Goal: Task Accomplishment & Management: Use online tool/utility

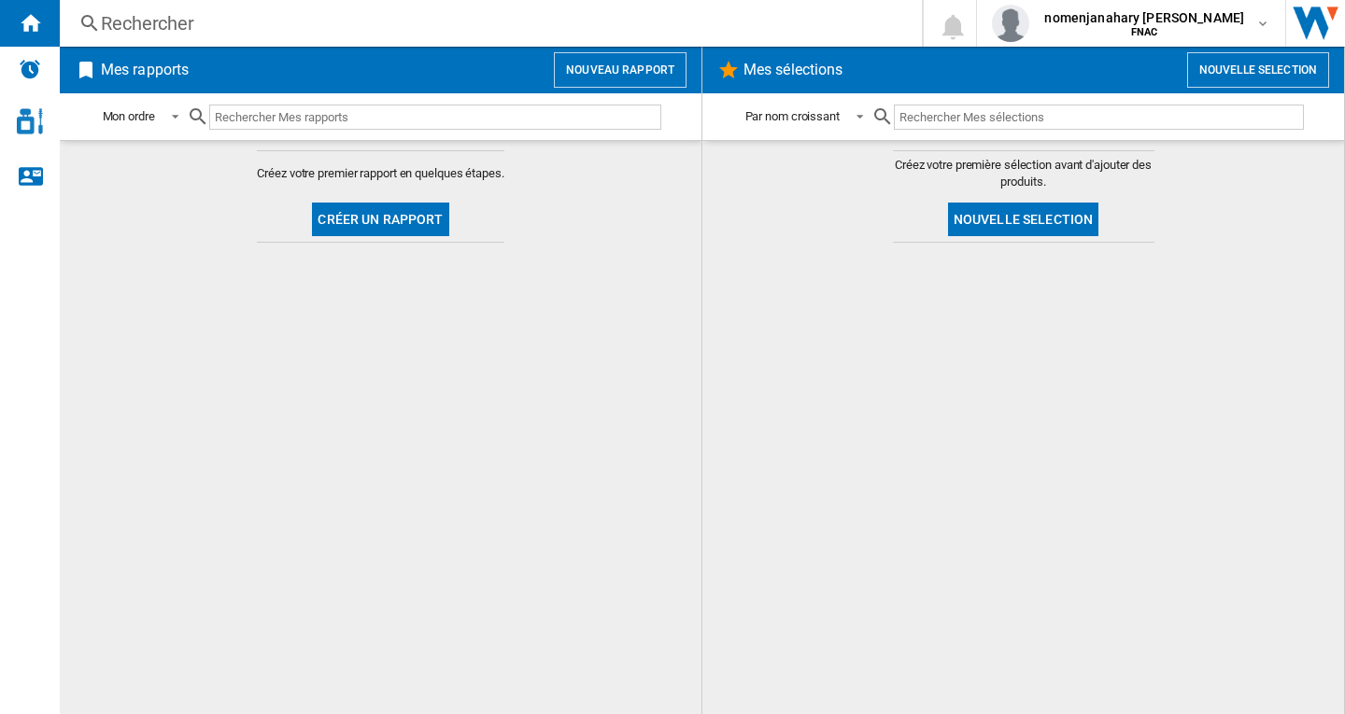
click at [607, 74] on button "Nouveau rapport" at bounding box center [620, 69] width 133 height 35
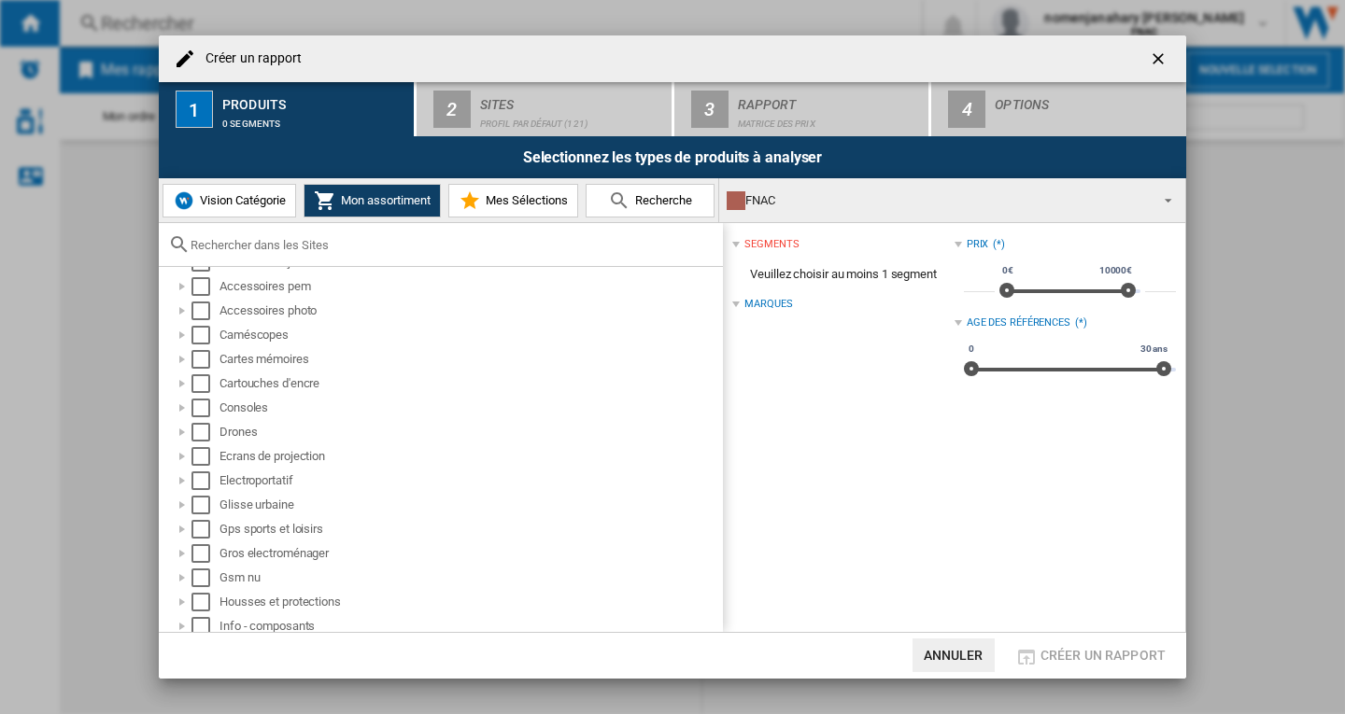
scroll to position [187, 0]
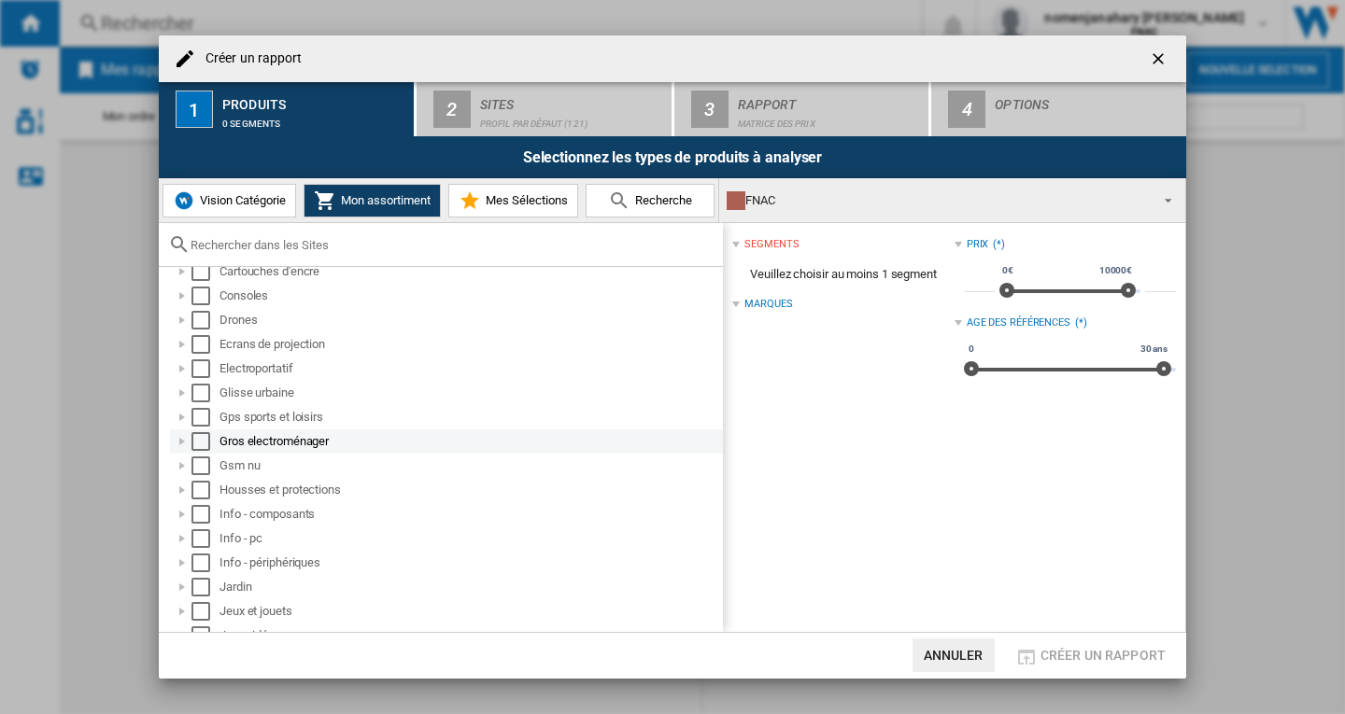
click at [204, 445] on div "Select" at bounding box center [200, 441] width 19 height 19
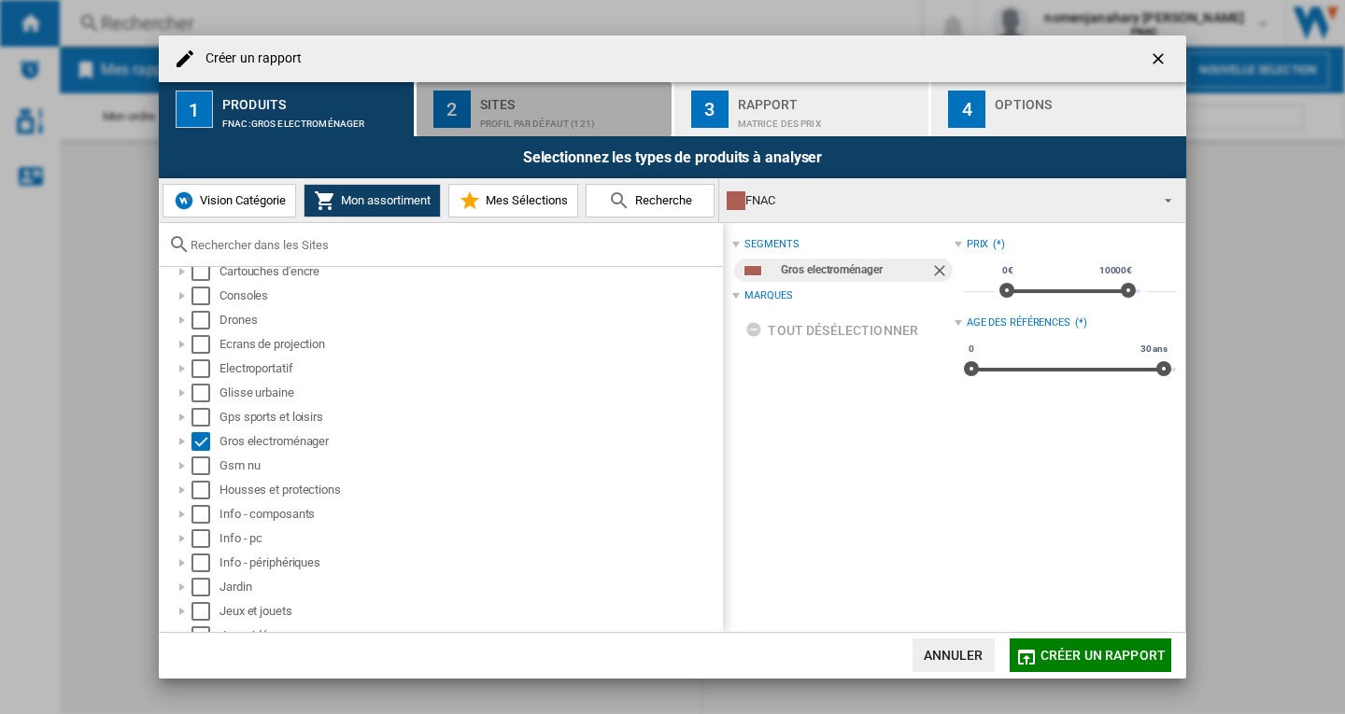
click at [504, 104] on div "Sites" at bounding box center [572, 100] width 184 height 20
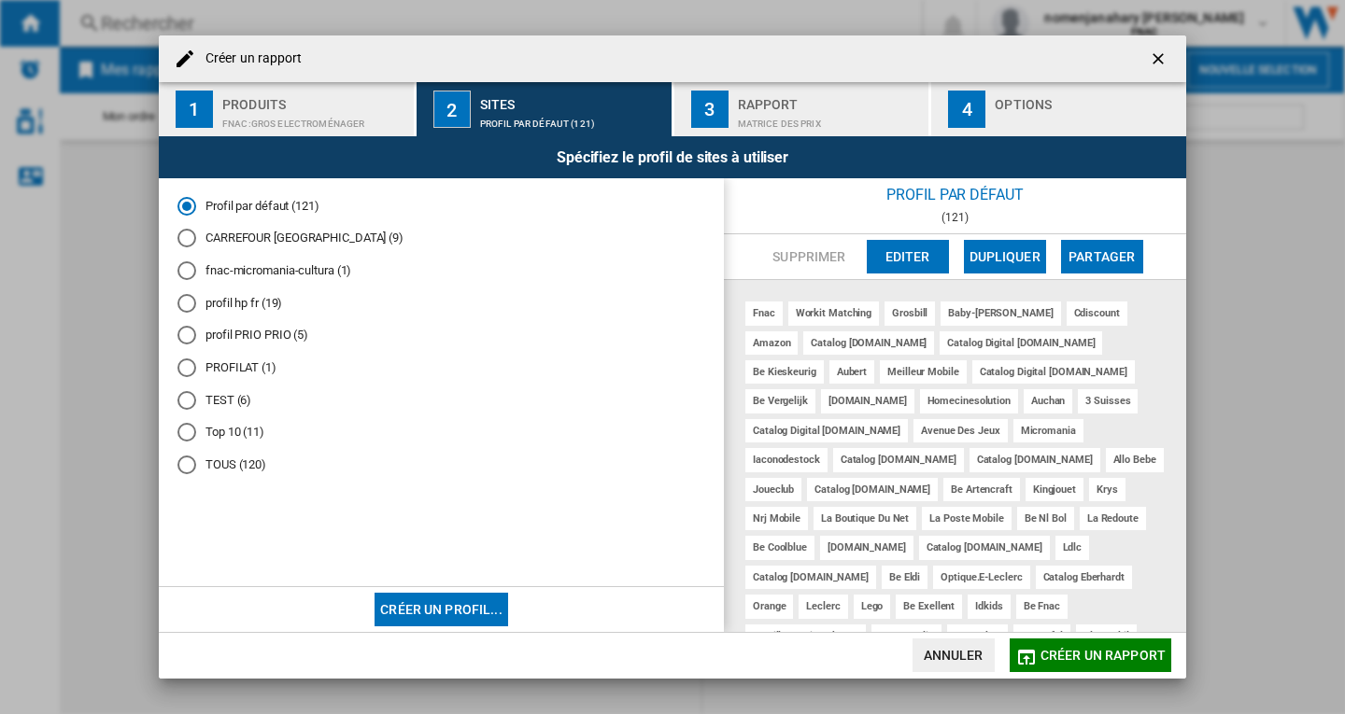
click at [225, 403] on md-radio-button "TEST (6)" at bounding box center [441, 400] width 528 height 18
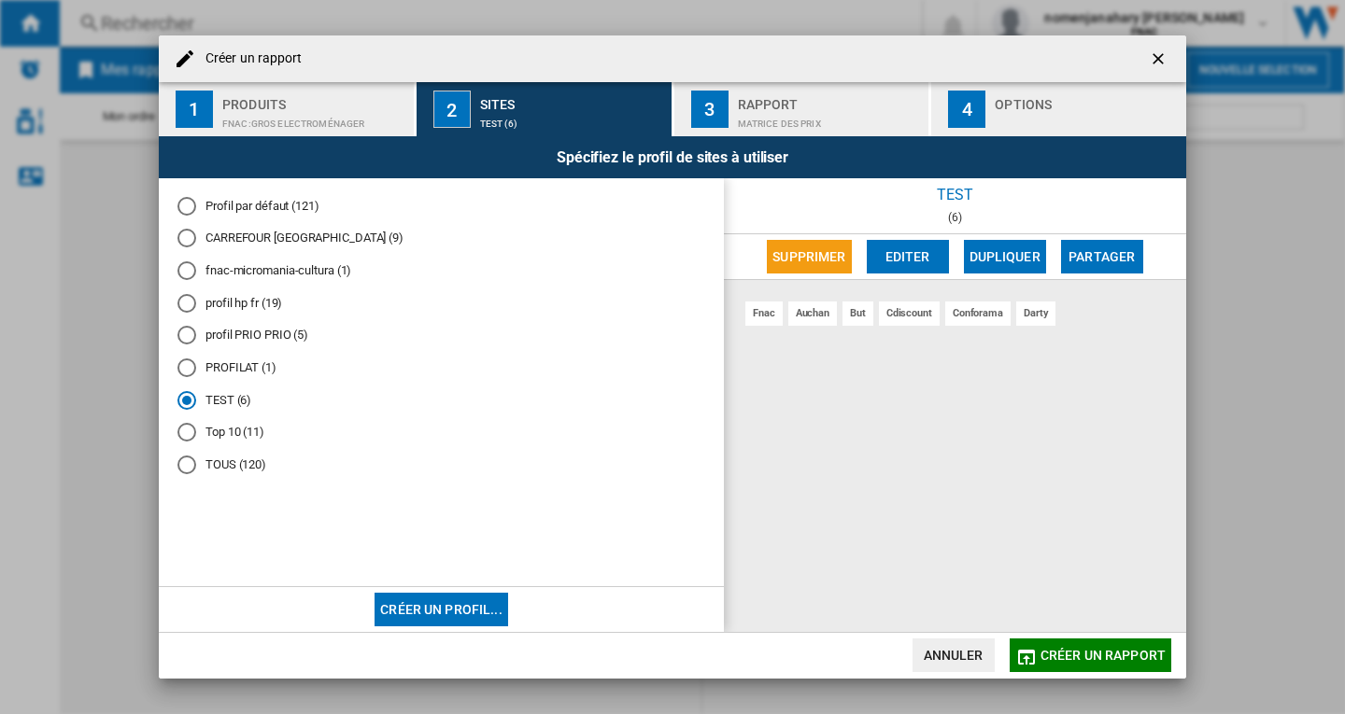
click at [770, 105] on div "Rapport" at bounding box center [830, 100] width 184 height 20
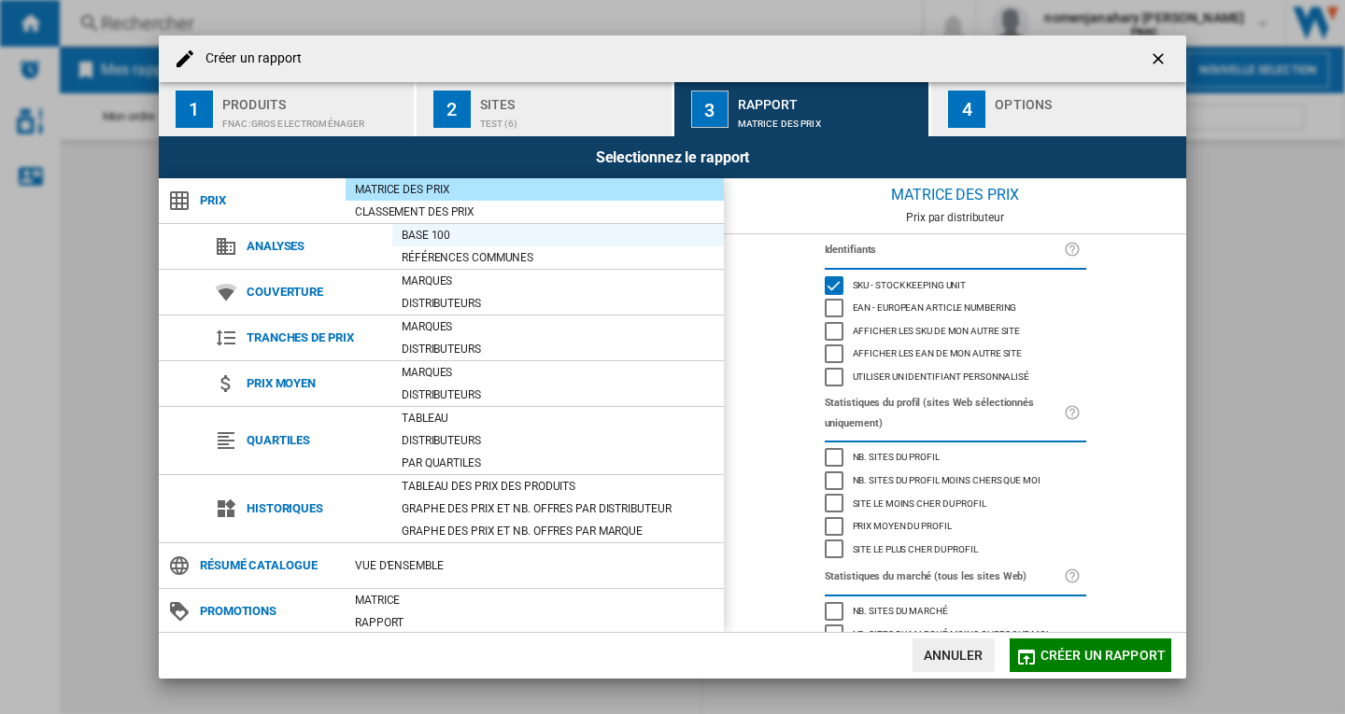
click at [426, 233] on div "Base 100" at bounding box center [558, 235] width 332 height 19
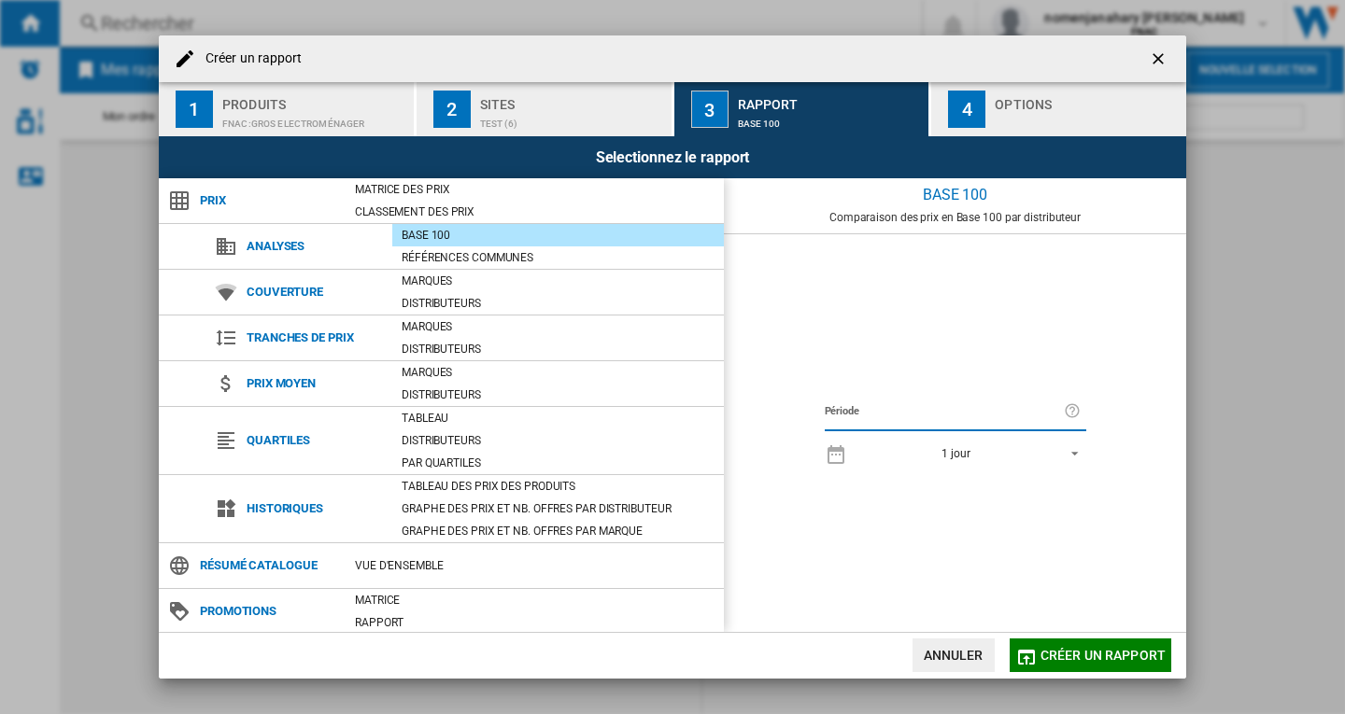
click at [1078, 453] on span "REPORTS.WIZARD.STEPS.REPORT.STEPS.REPORT_OPTIONS.PERIOD: 1 jour" at bounding box center [1069, 452] width 22 height 17
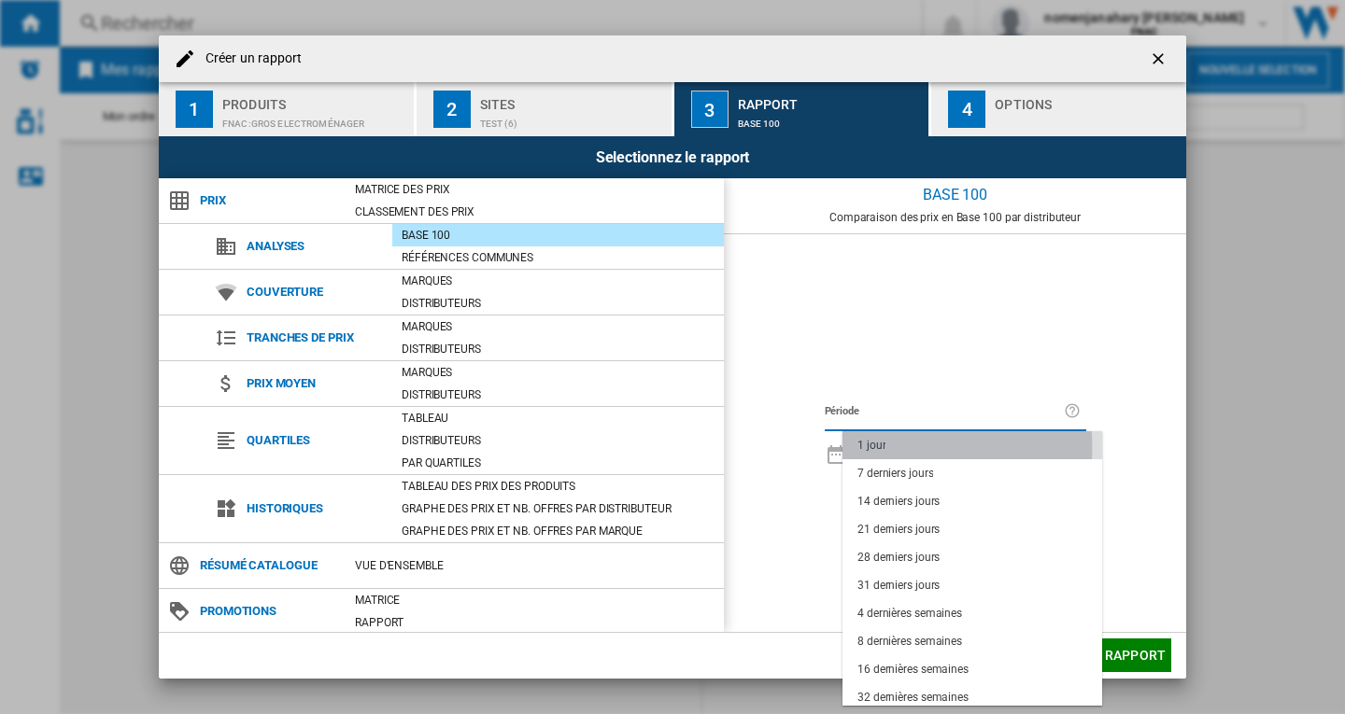
click at [864, 448] on div "1 jour" at bounding box center [871, 446] width 28 height 16
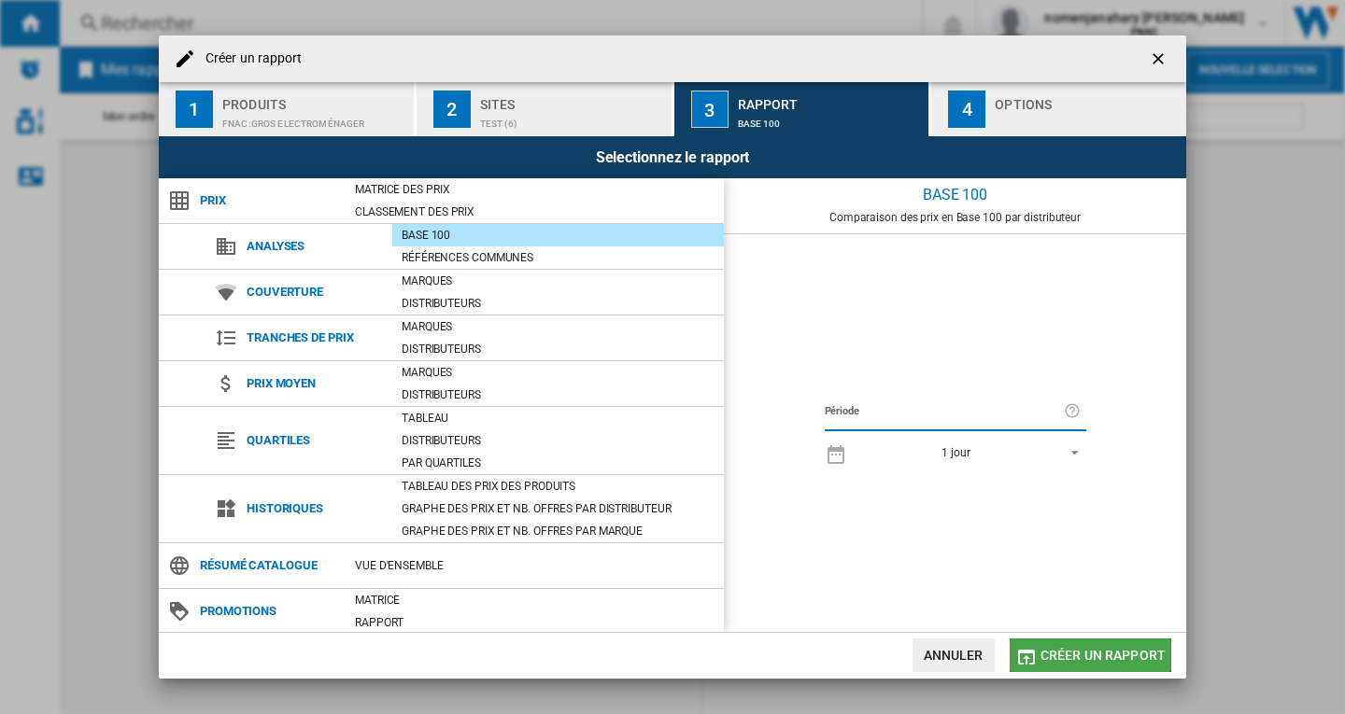
click at [1103, 654] on span "Créer un rapport" at bounding box center [1102, 655] width 125 height 15
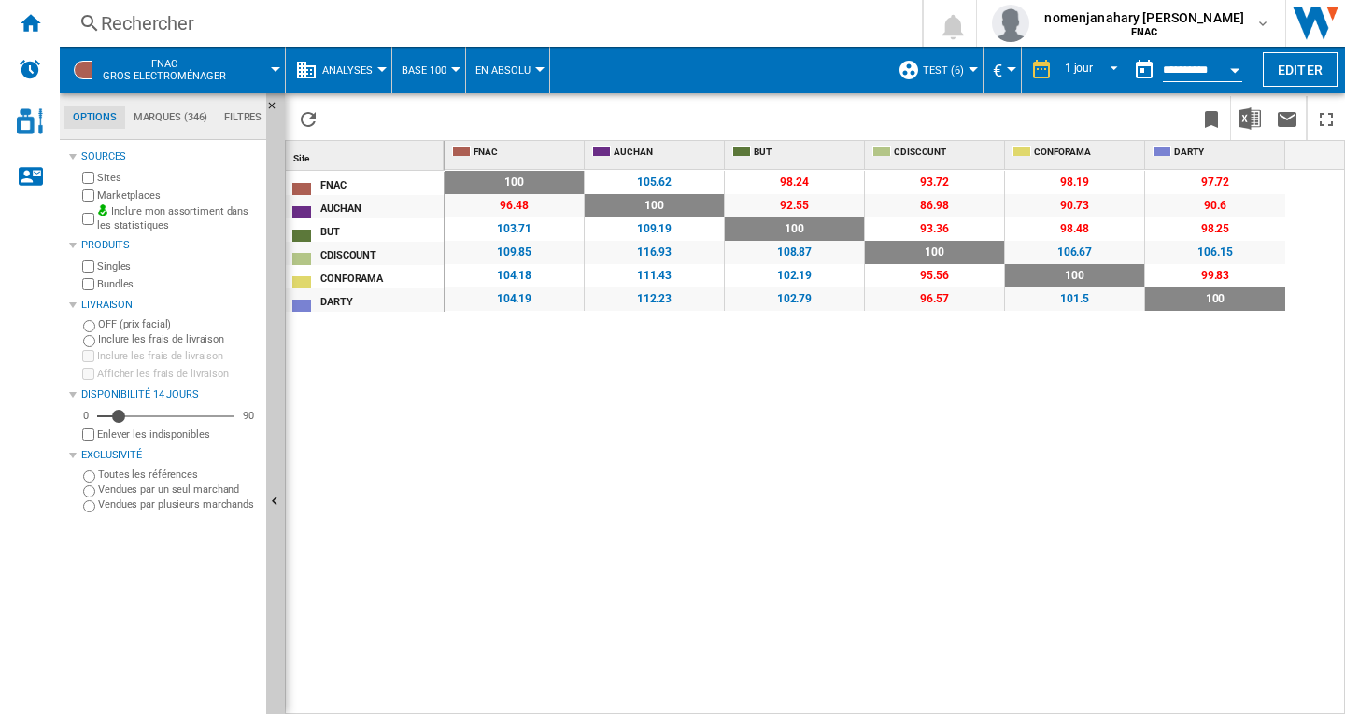
click at [1232, 64] on button "Open calendar" at bounding box center [1235, 67] width 34 height 34
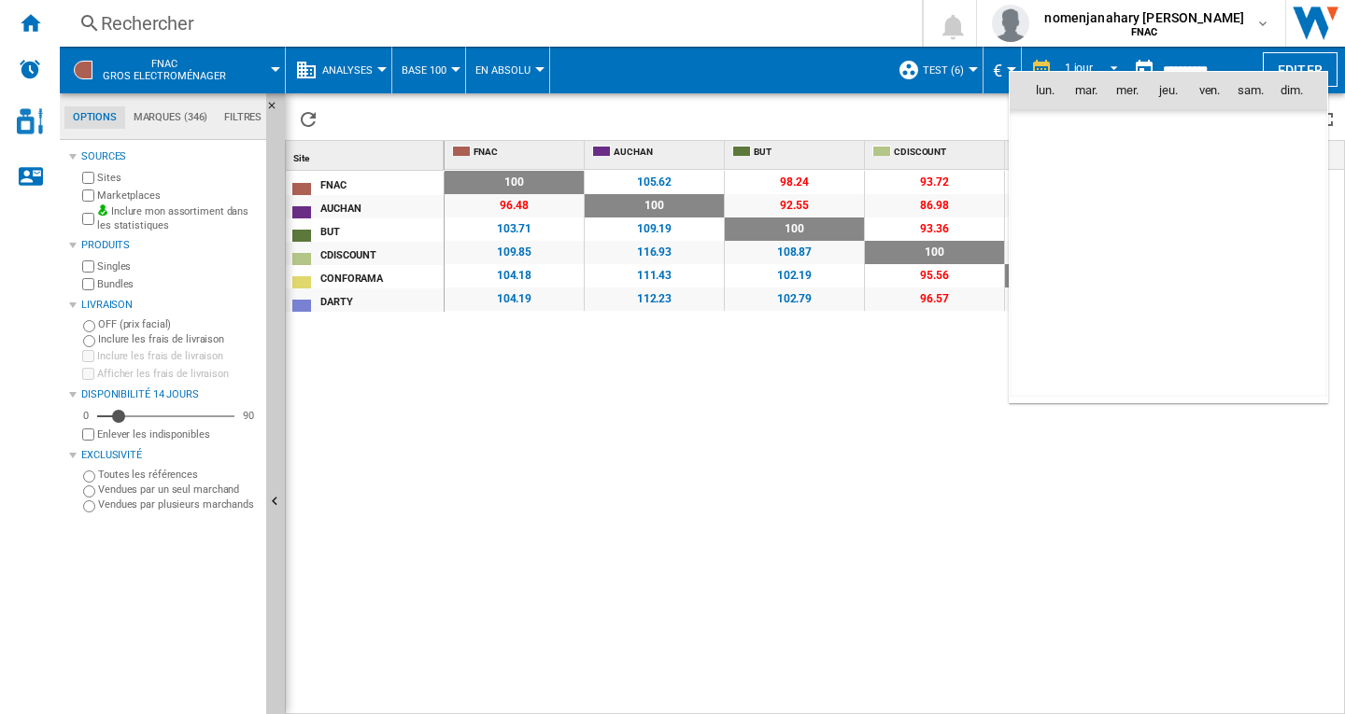
scroll to position [8910, 0]
click at [904, 473] on div at bounding box center [672, 357] width 1345 height 714
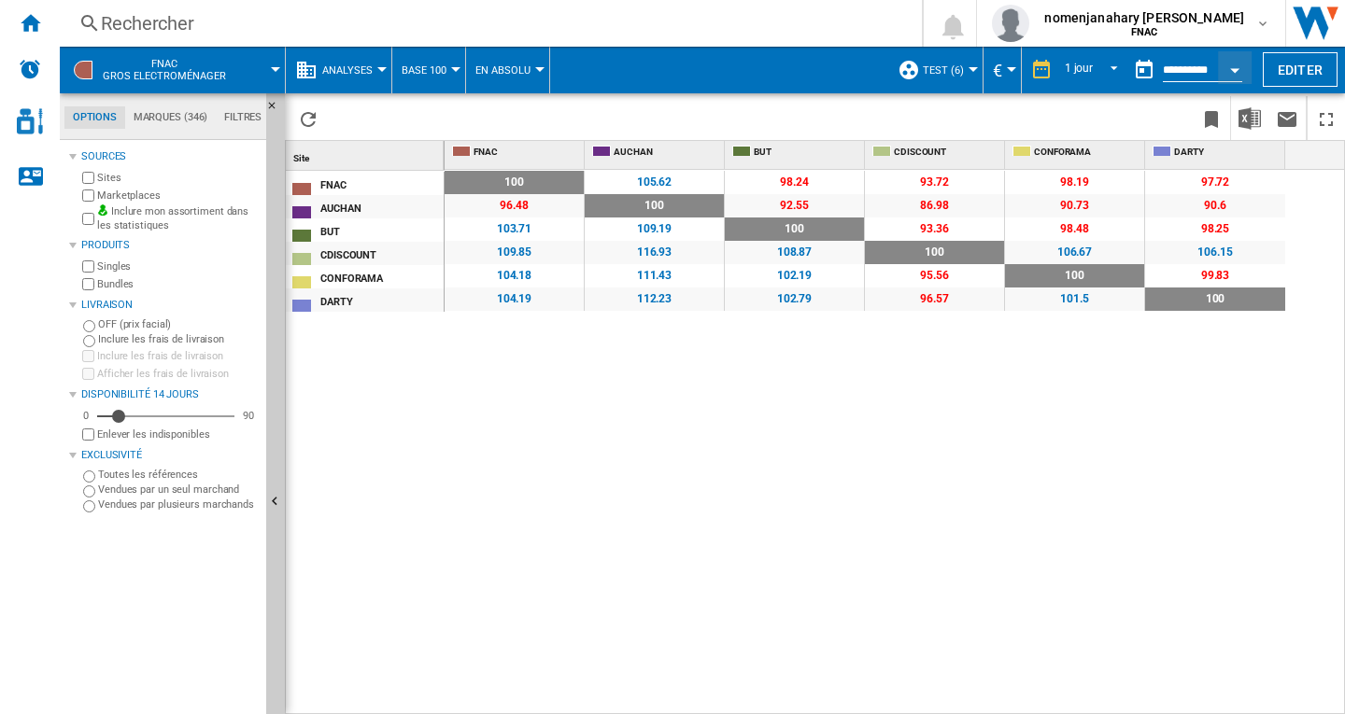
click at [1145, 69] on button "button" at bounding box center [1143, 69] width 37 height 37
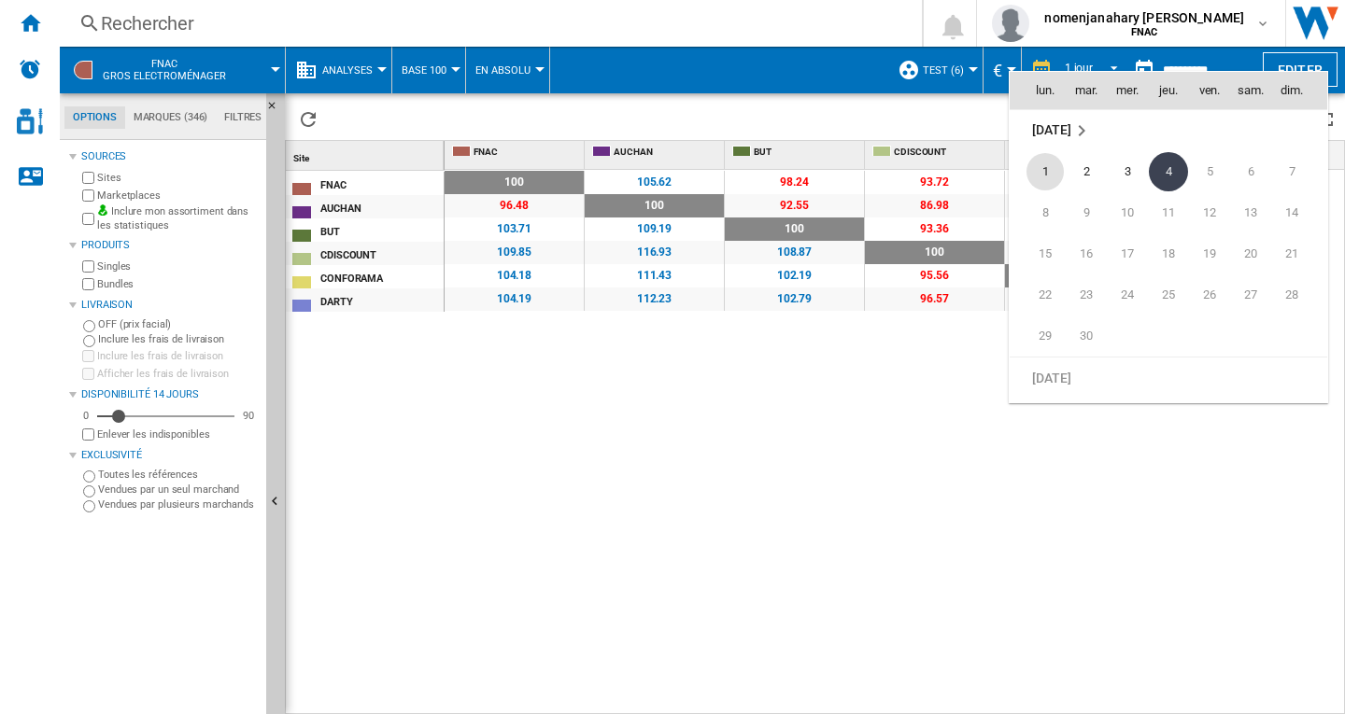
click at [1048, 171] on span "1" at bounding box center [1044, 171] width 37 height 37
type input "**********"
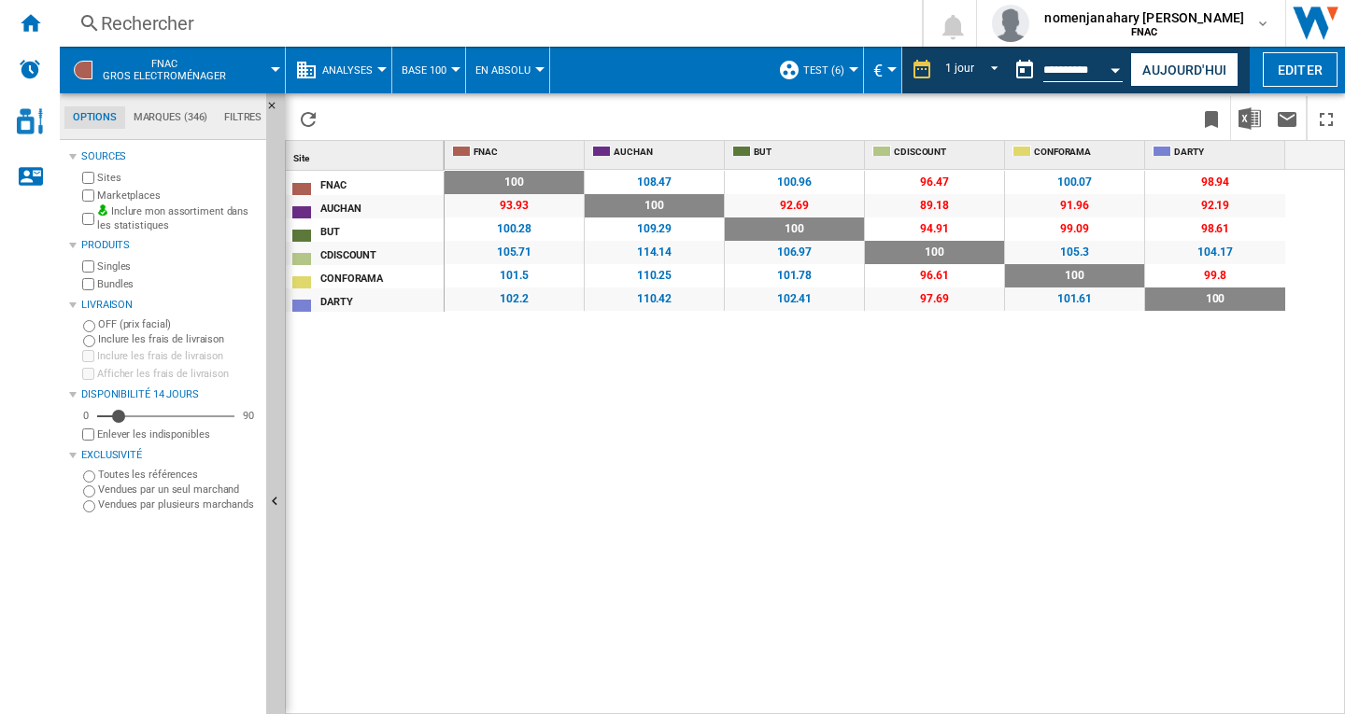
click at [851, 529] on div "100 0 % 108.47 +8.47 % 100.96 +0.96 % 96.47 -3.53 % 100.07 +0.07 % 98.94 -1.06 …" at bounding box center [895, 442] width 901 height 545
click at [1308, 55] on button "Editer" at bounding box center [1300, 69] width 75 height 35
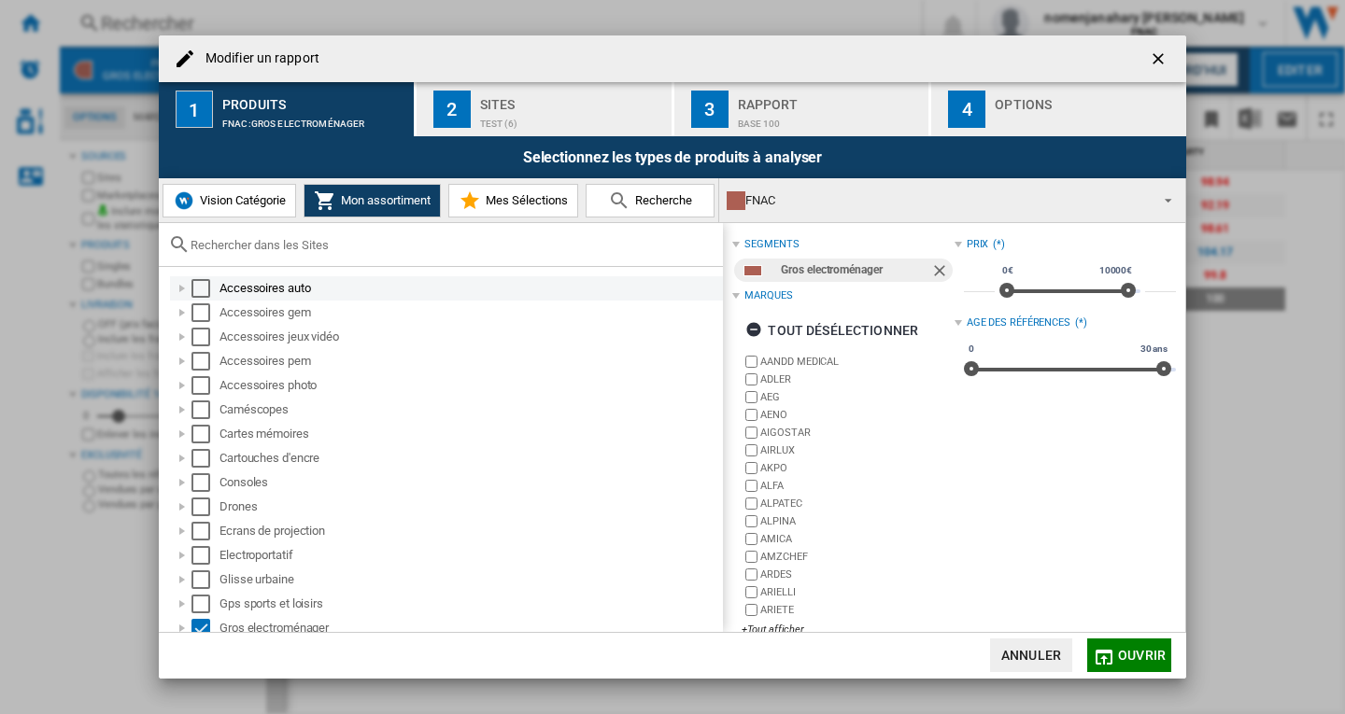
click at [205, 289] on div "Select" at bounding box center [200, 288] width 19 height 19
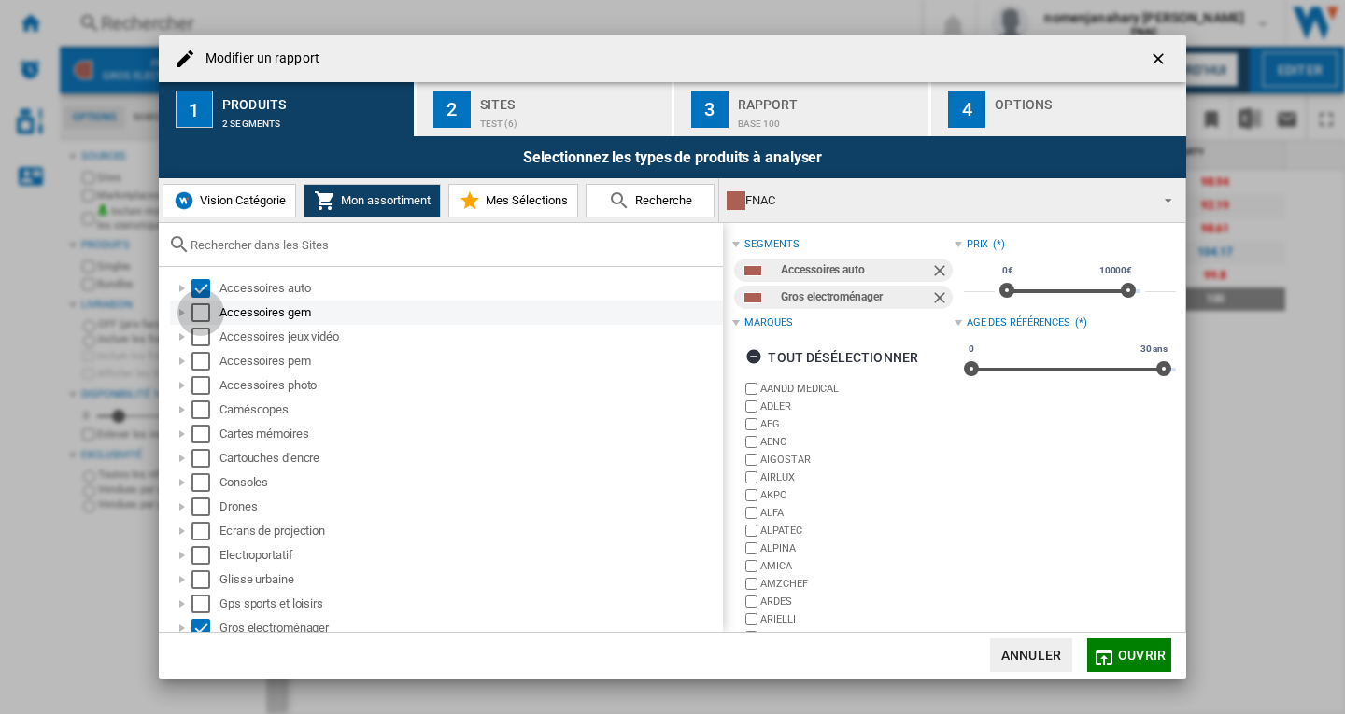
click at [202, 306] on div "Select" at bounding box center [200, 313] width 19 height 19
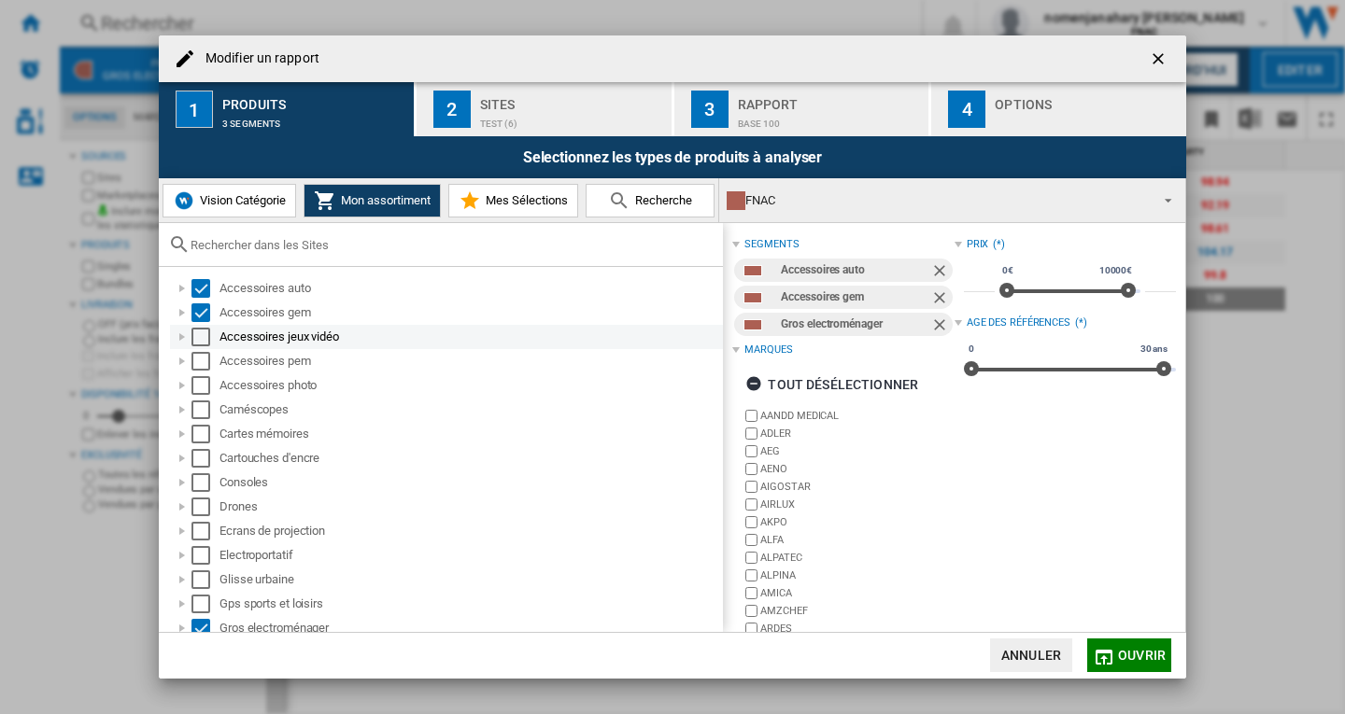
click at [197, 341] on div "Select" at bounding box center [200, 337] width 19 height 19
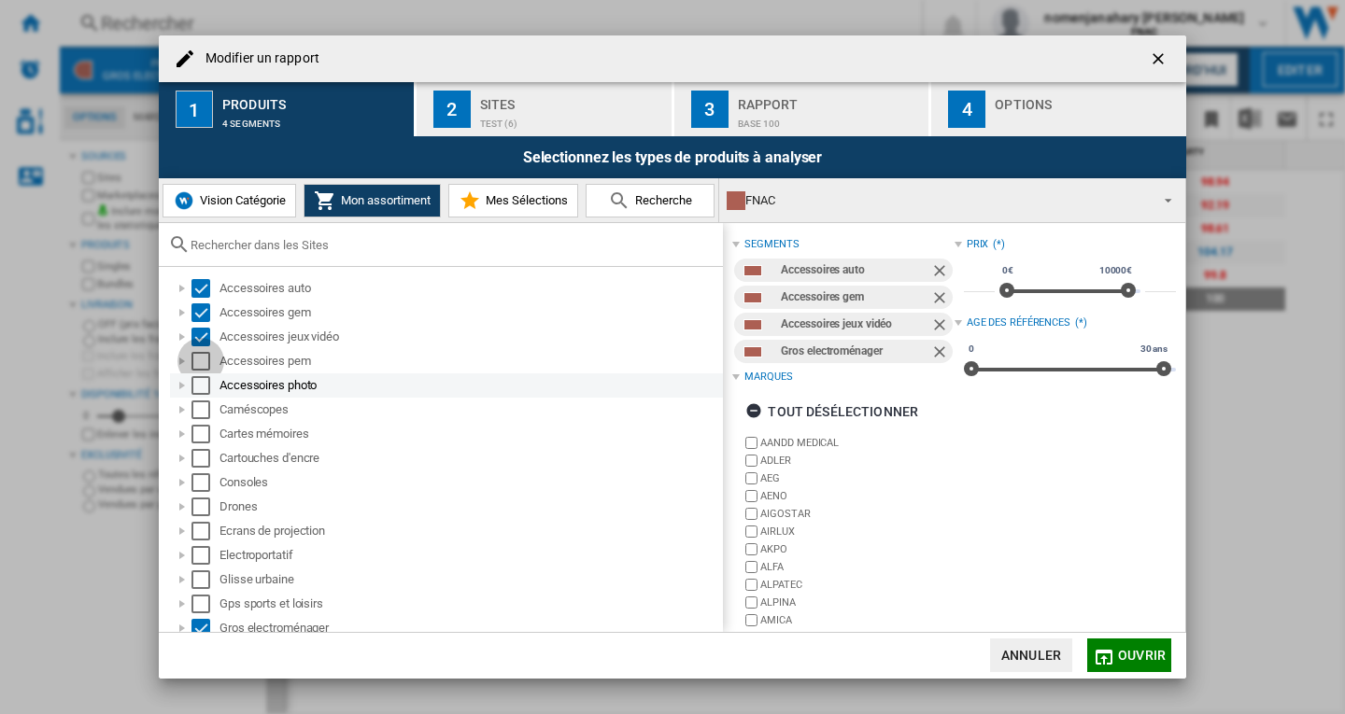
drag, startPoint x: 205, startPoint y: 365, endPoint x: 203, endPoint y: 381, distance: 16.1
click at [205, 366] on div "Select" at bounding box center [200, 361] width 19 height 19
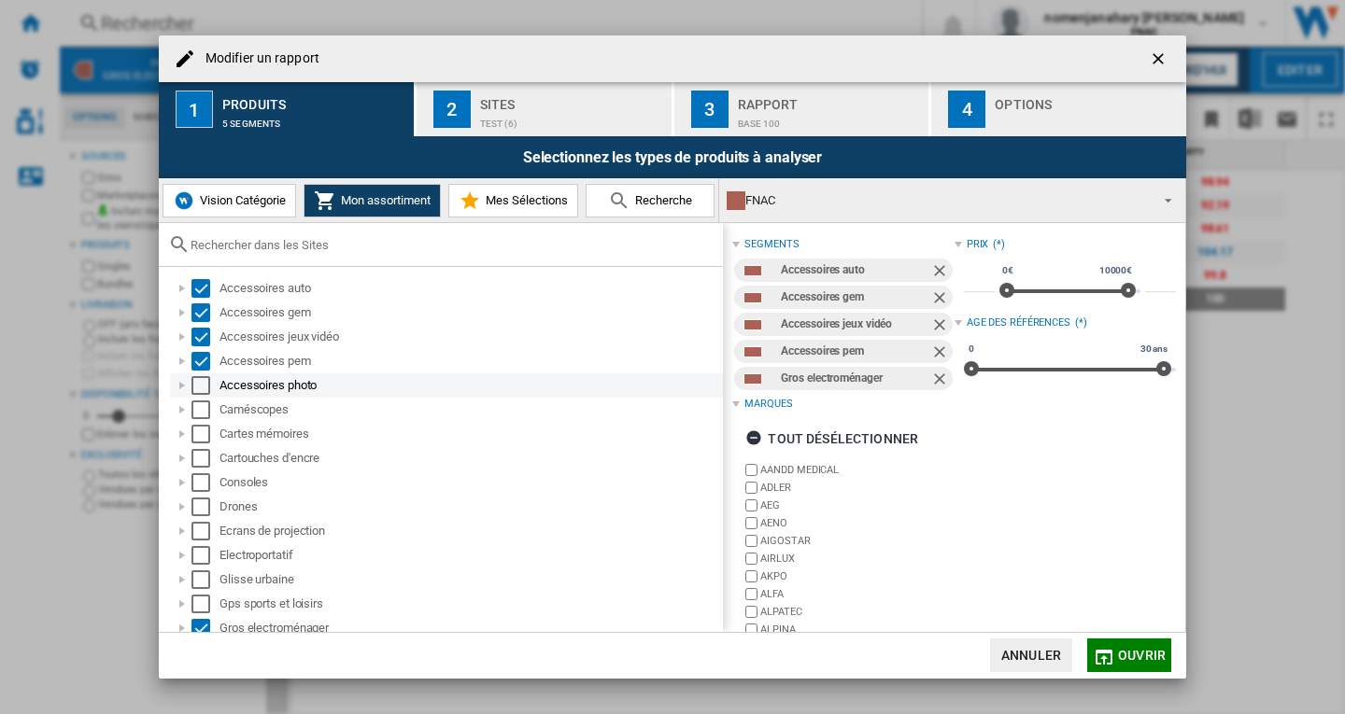
click at [202, 388] on div "Select" at bounding box center [200, 385] width 19 height 19
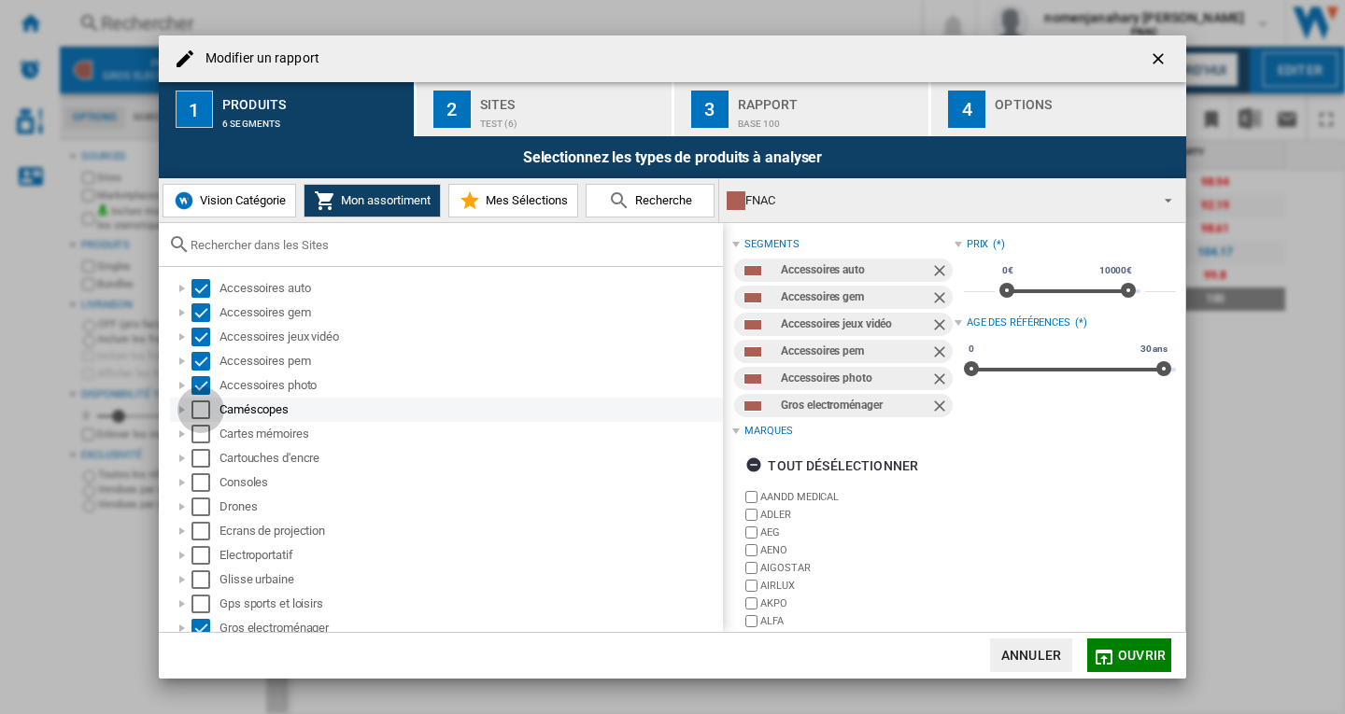
click at [202, 415] on div "Select" at bounding box center [200, 410] width 19 height 19
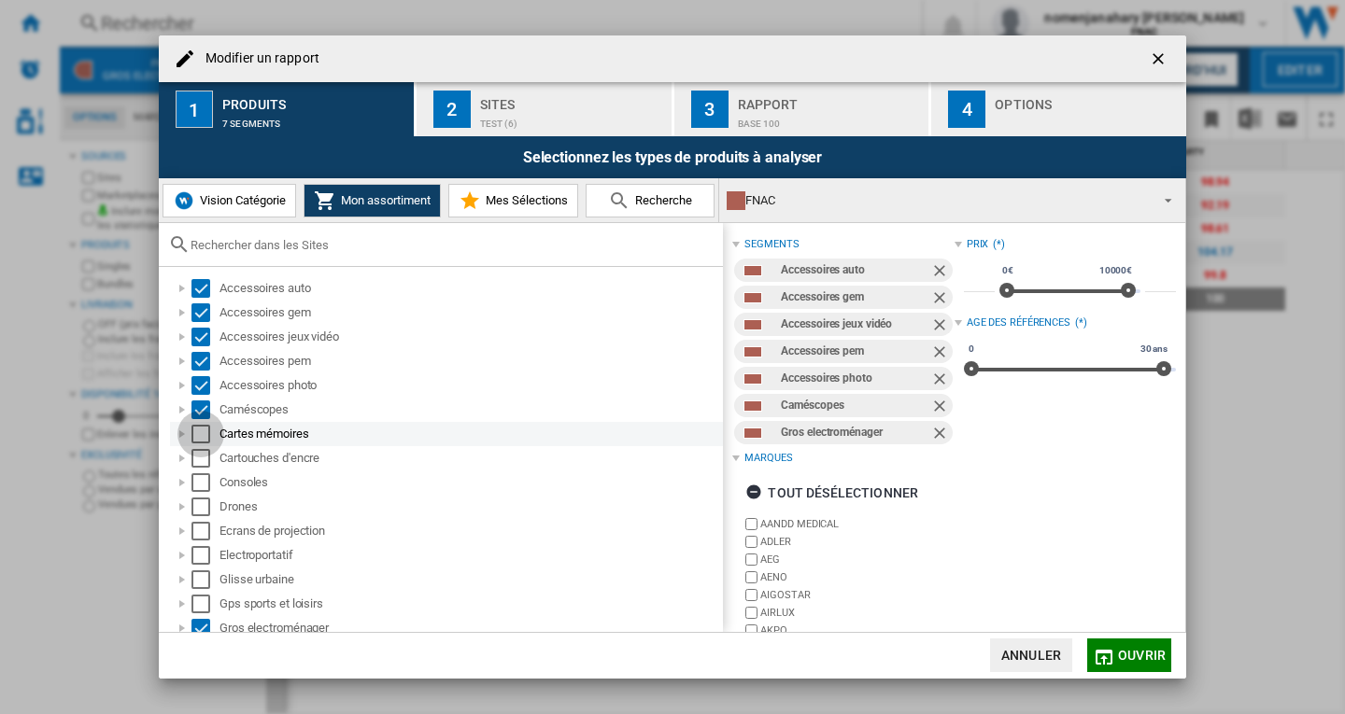
drag, startPoint x: 201, startPoint y: 434, endPoint x: 201, endPoint y: 462, distance: 28.0
click at [201, 436] on div "Select" at bounding box center [200, 434] width 19 height 19
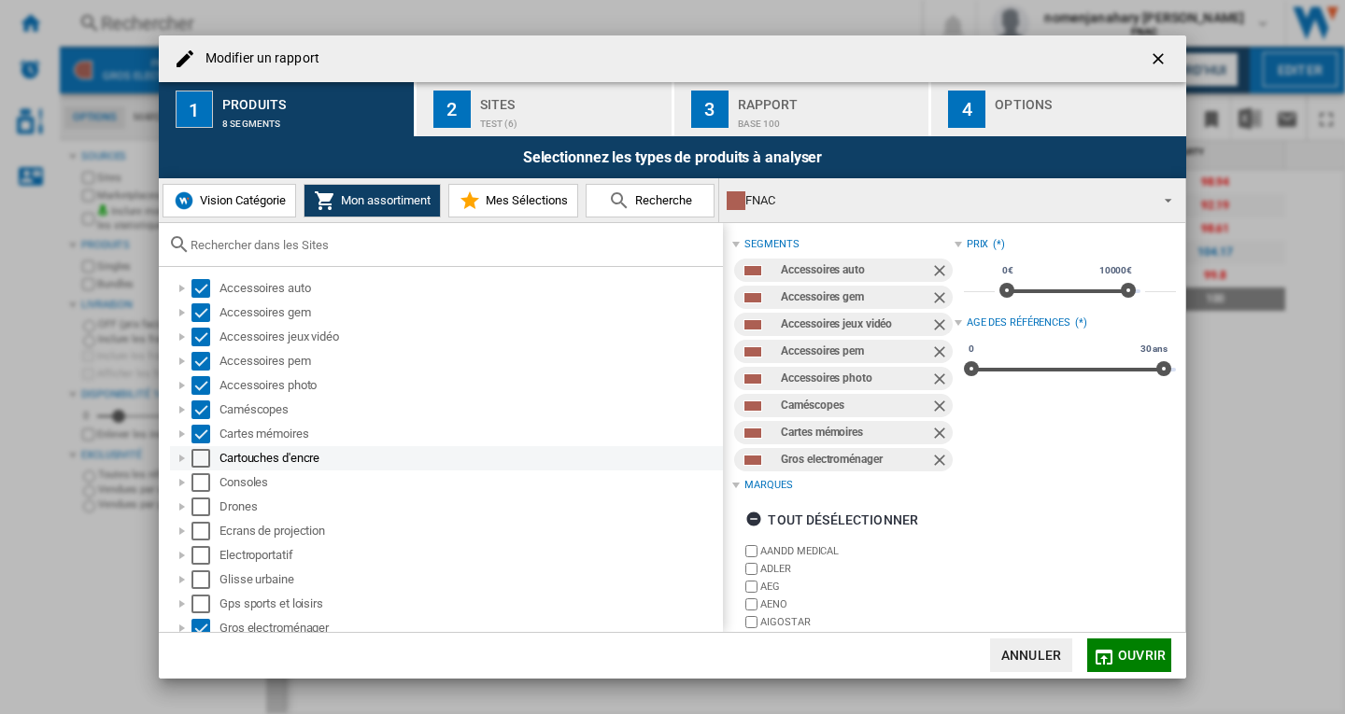
click at [201, 462] on div "Select" at bounding box center [200, 458] width 19 height 19
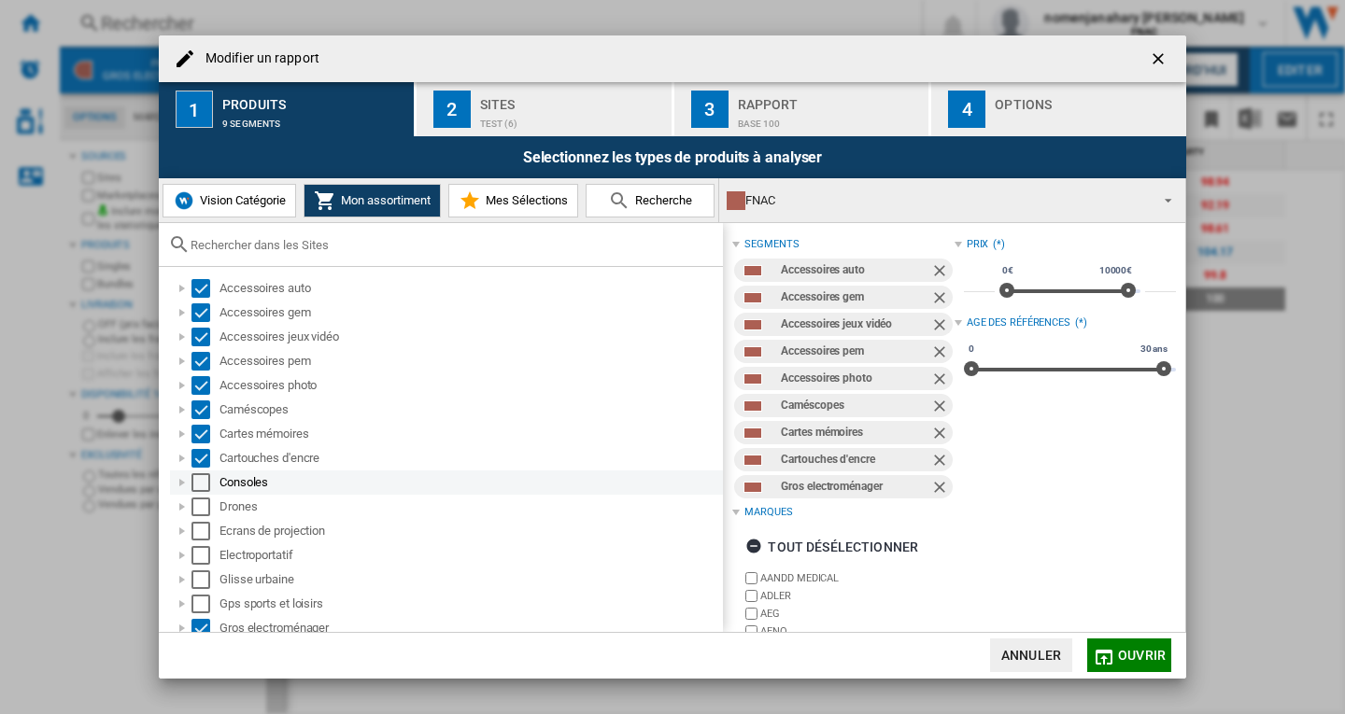
click at [207, 489] on div "Select" at bounding box center [200, 482] width 19 height 19
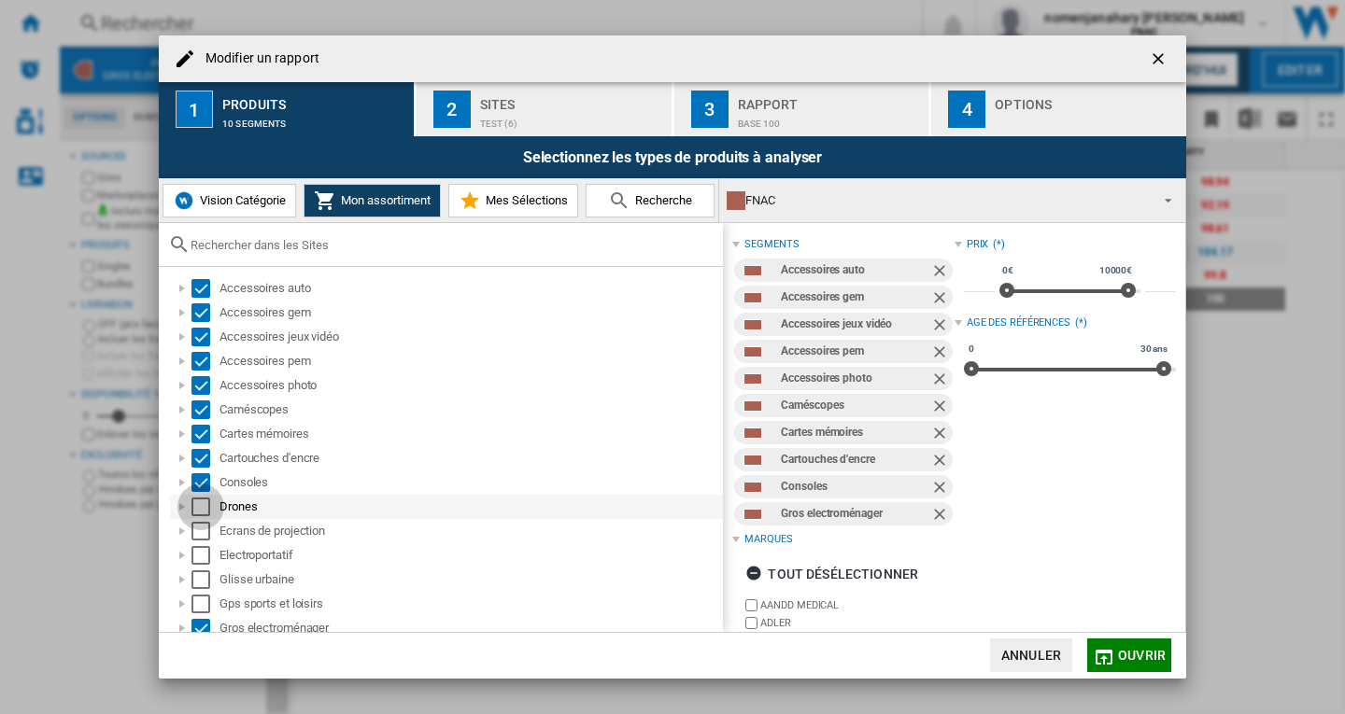
click at [201, 516] on div "Select" at bounding box center [200, 507] width 19 height 19
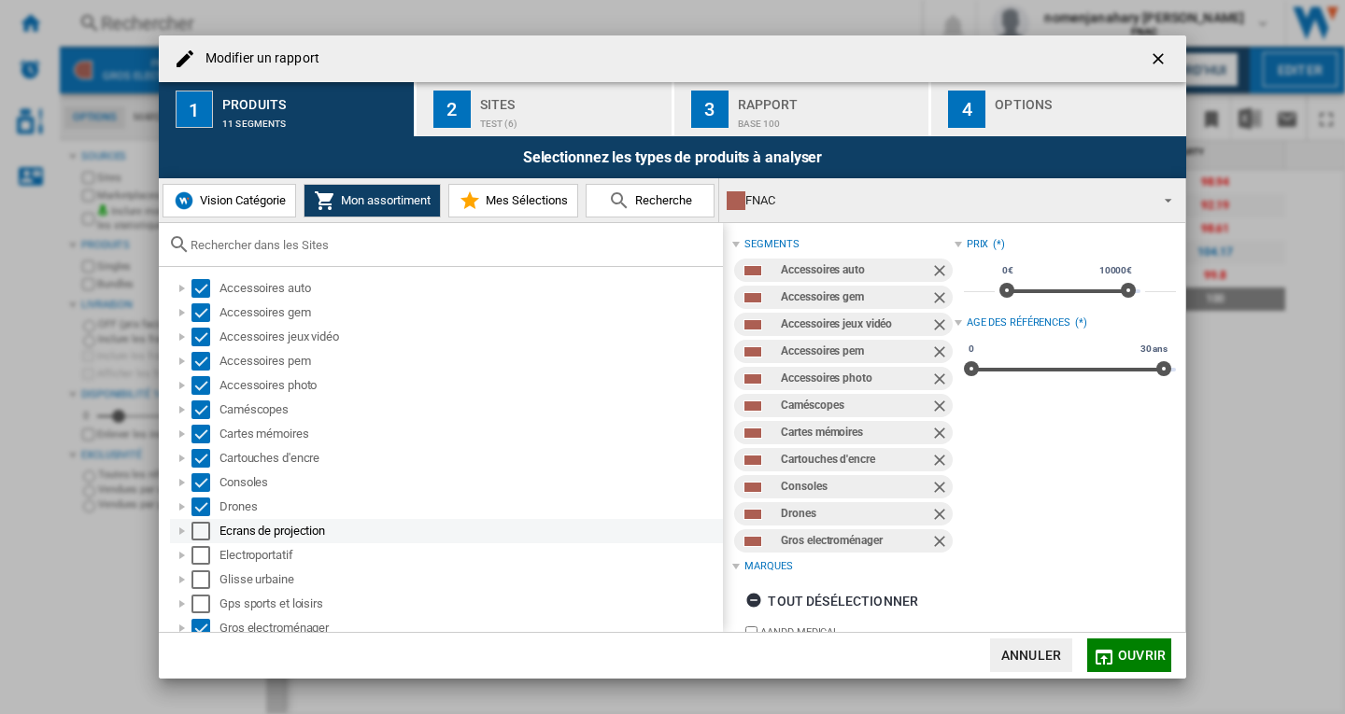
click at [201, 539] on div "Select" at bounding box center [200, 531] width 19 height 19
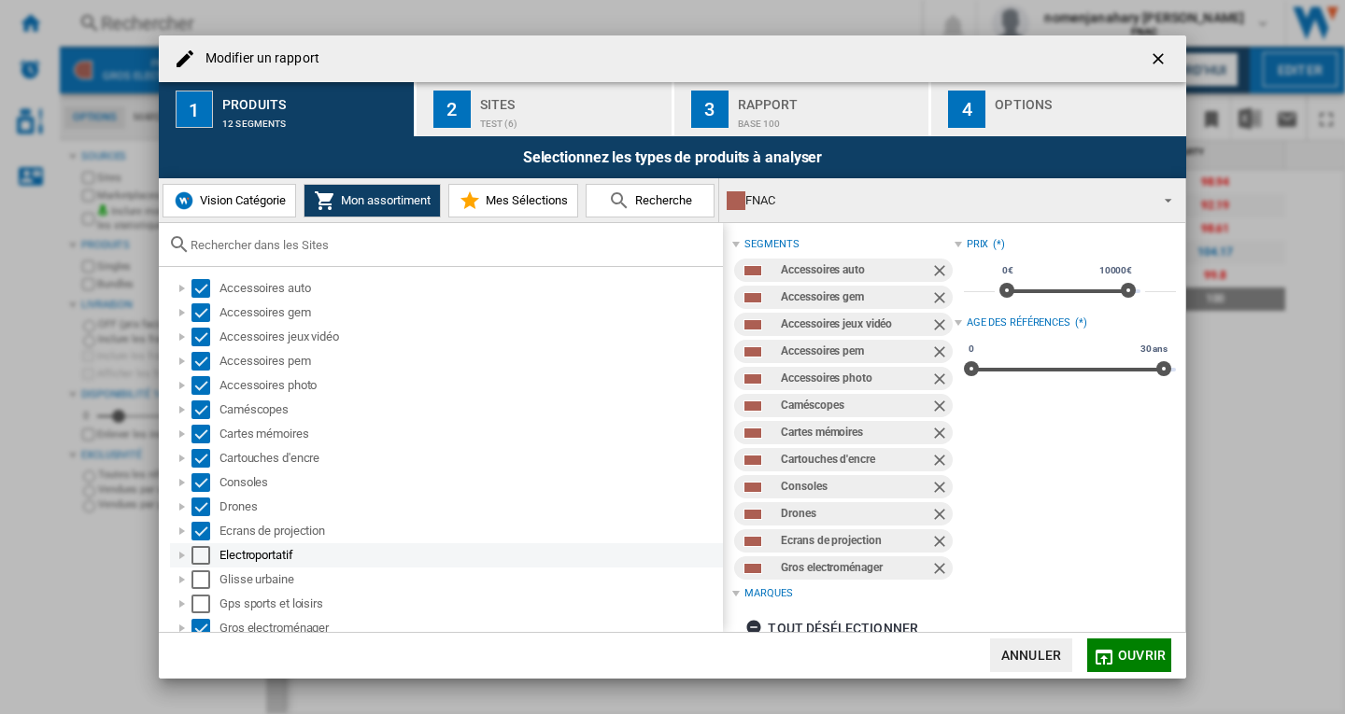
click at [201, 555] on div "Select" at bounding box center [200, 555] width 19 height 19
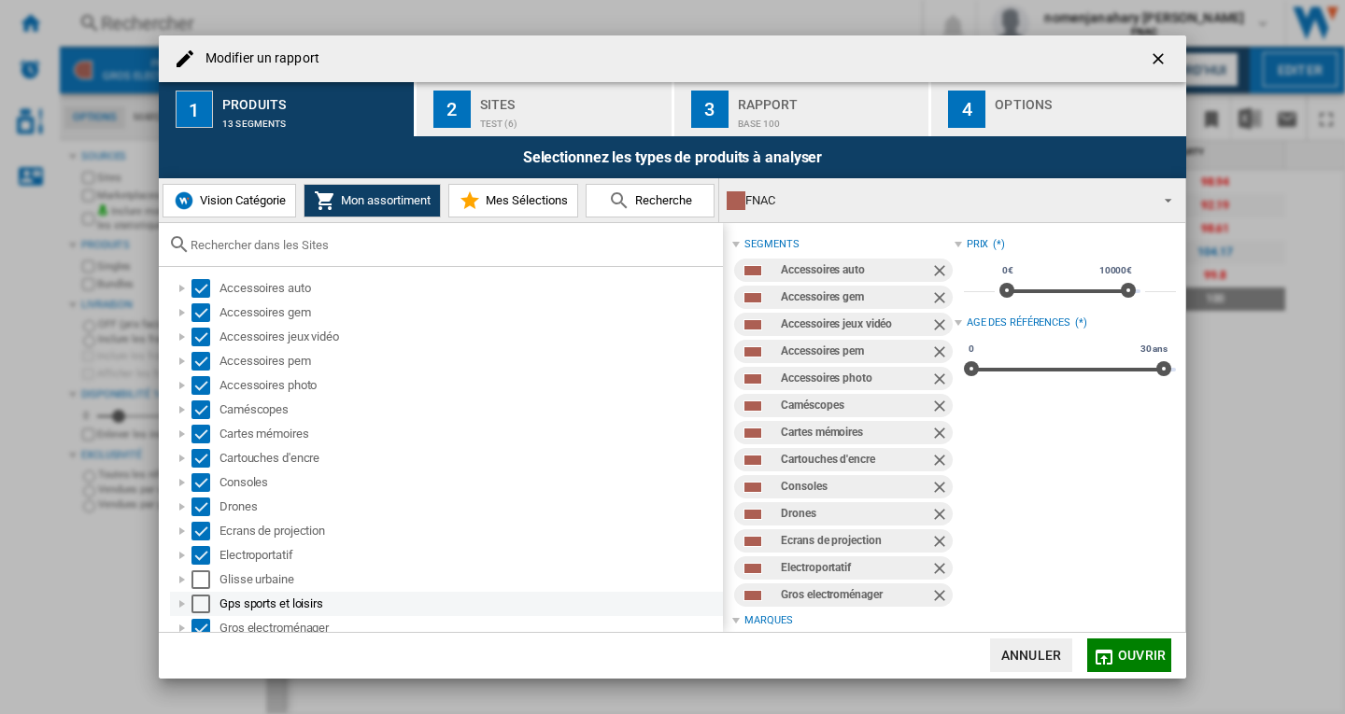
drag, startPoint x: 201, startPoint y: 581, endPoint x: 201, endPoint y: 608, distance: 27.1
click at [201, 583] on div "Select" at bounding box center [200, 580] width 19 height 19
click at [203, 609] on div "Select" at bounding box center [200, 604] width 19 height 19
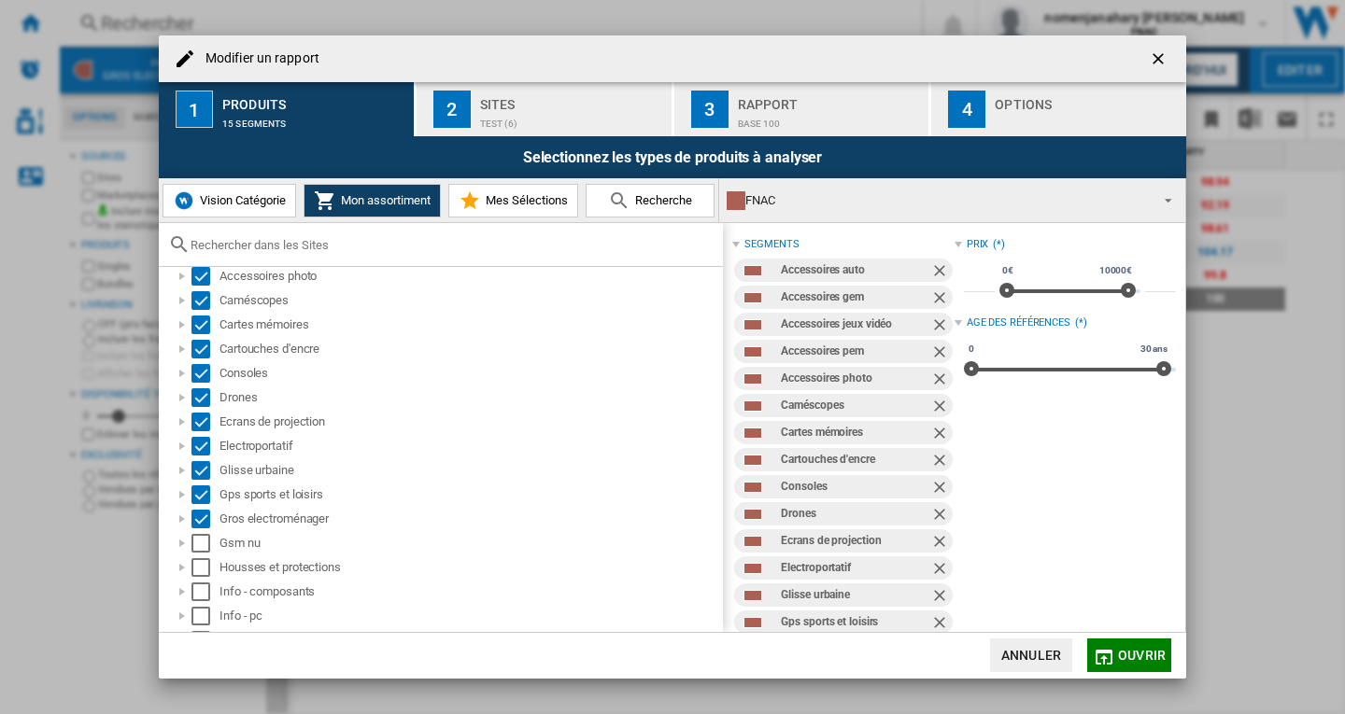
scroll to position [187, 0]
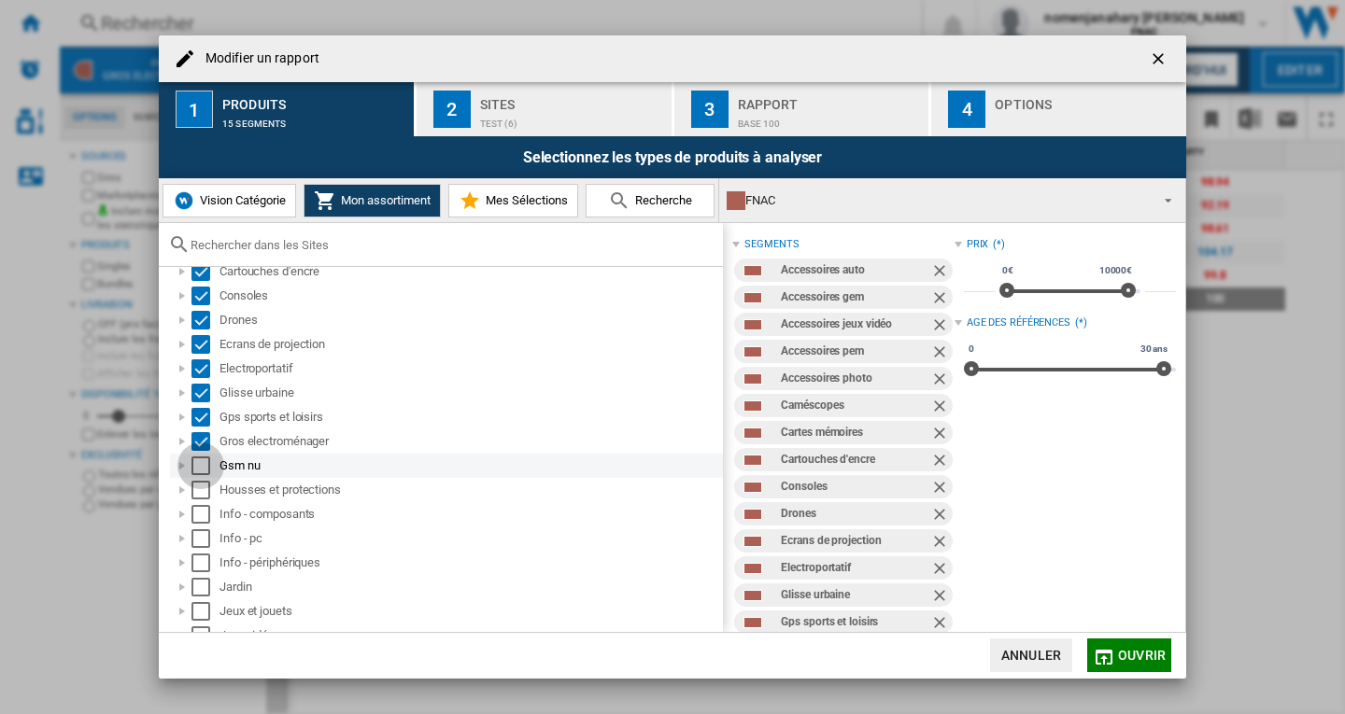
click at [195, 469] on div "Select" at bounding box center [200, 466] width 19 height 19
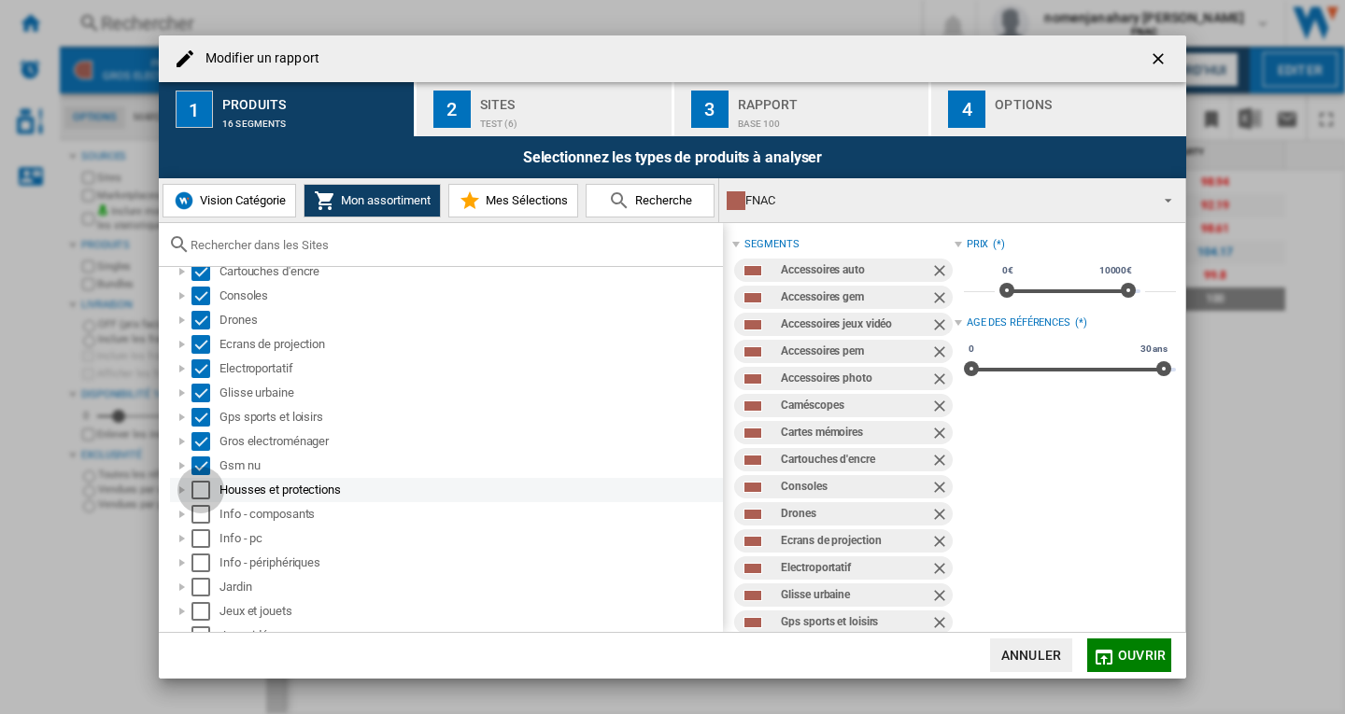
click at [203, 493] on div "Select" at bounding box center [200, 490] width 19 height 19
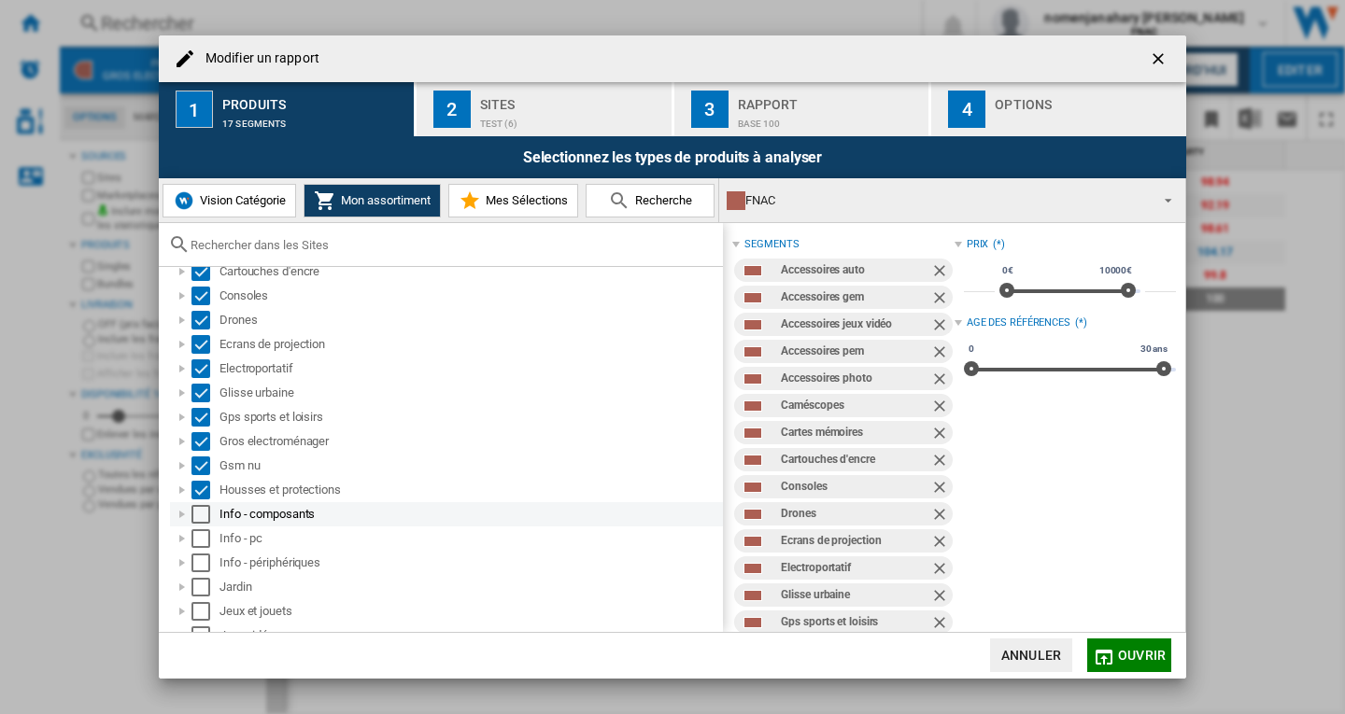
click at [203, 512] on div "Select" at bounding box center [200, 514] width 19 height 19
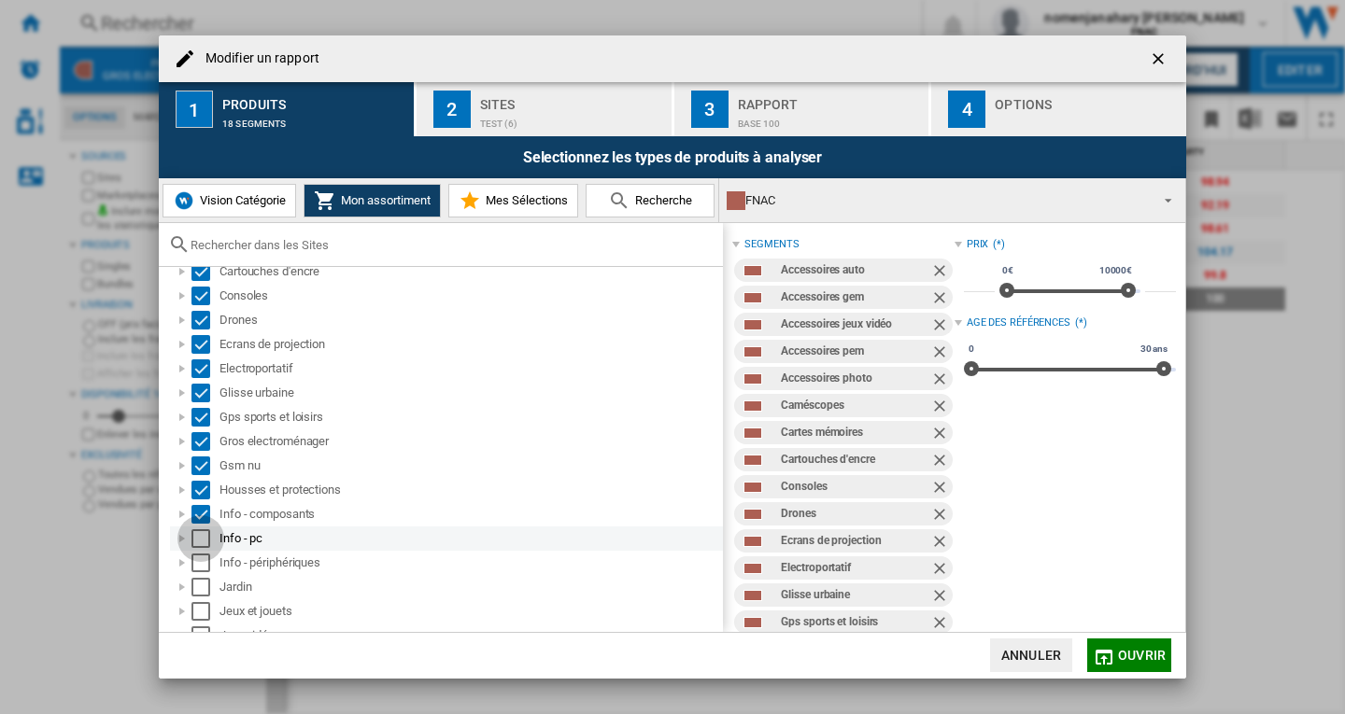
click at [202, 534] on div "Select" at bounding box center [200, 539] width 19 height 19
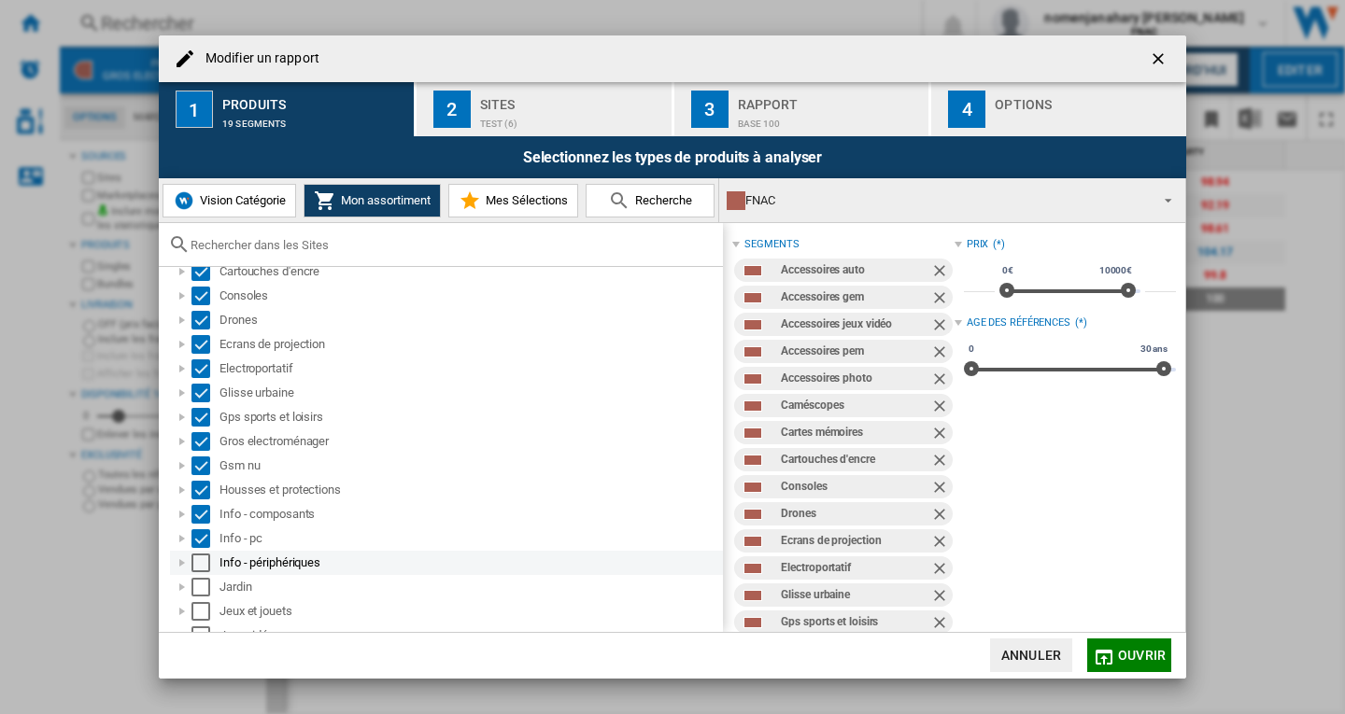
click at [204, 558] on div "Select" at bounding box center [200, 563] width 19 height 19
click at [198, 585] on div "Select" at bounding box center [200, 587] width 19 height 19
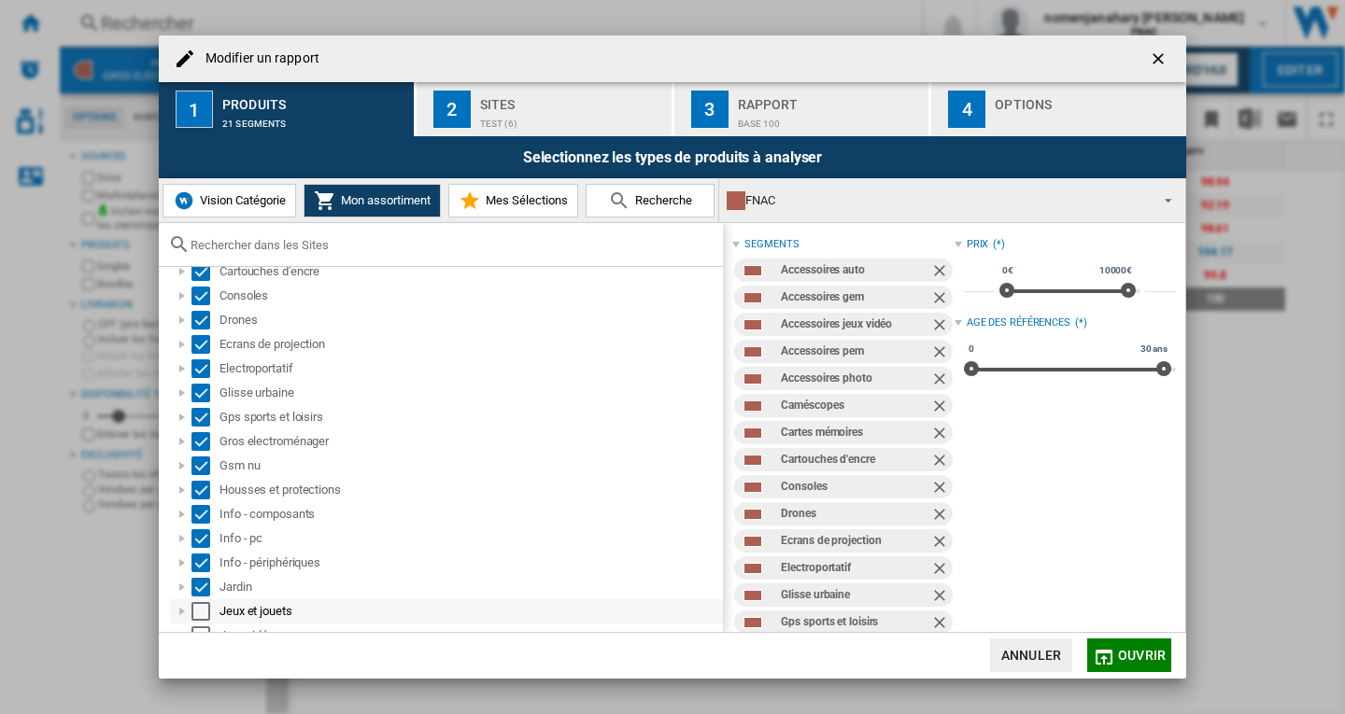
drag, startPoint x: 199, startPoint y: 613, endPoint x: 199, endPoint y: 623, distance: 10.3
click at [199, 615] on div "Select" at bounding box center [200, 611] width 19 height 19
click at [199, 623] on div "Jeux et jouets" at bounding box center [446, 612] width 553 height 24
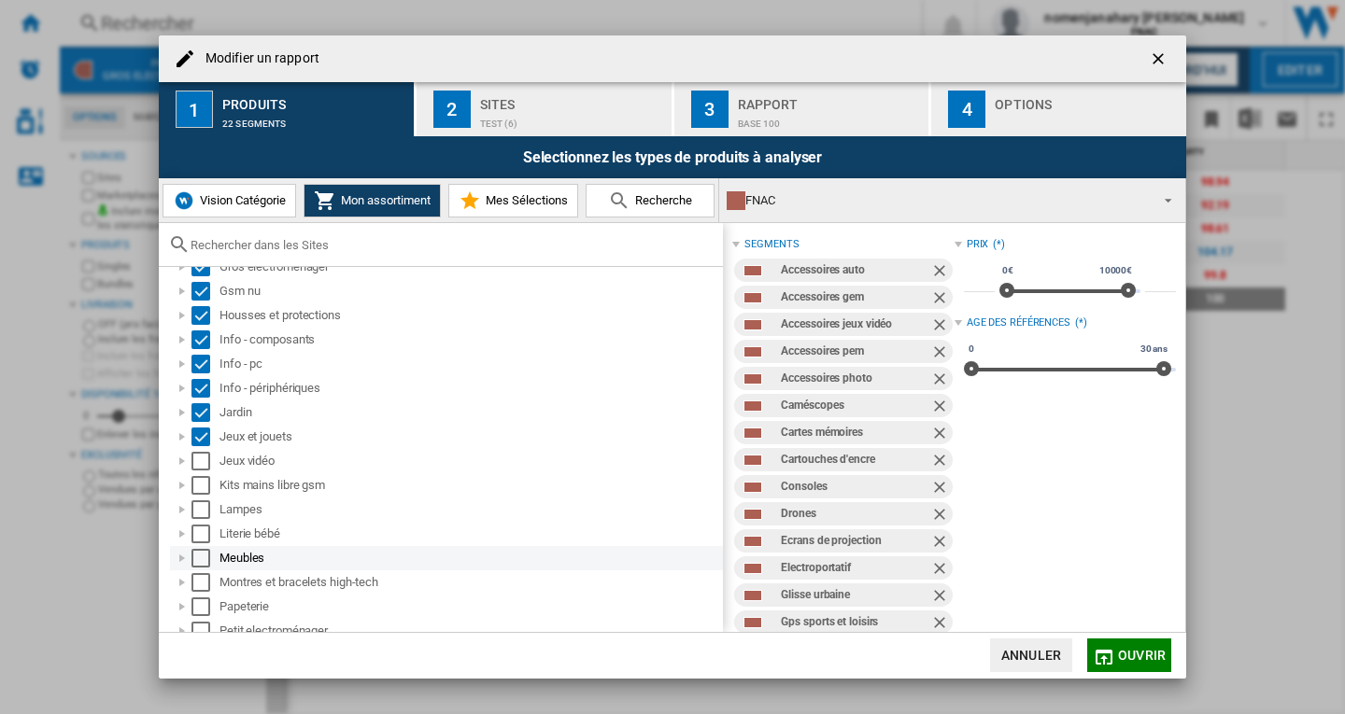
scroll to position [374, 0]
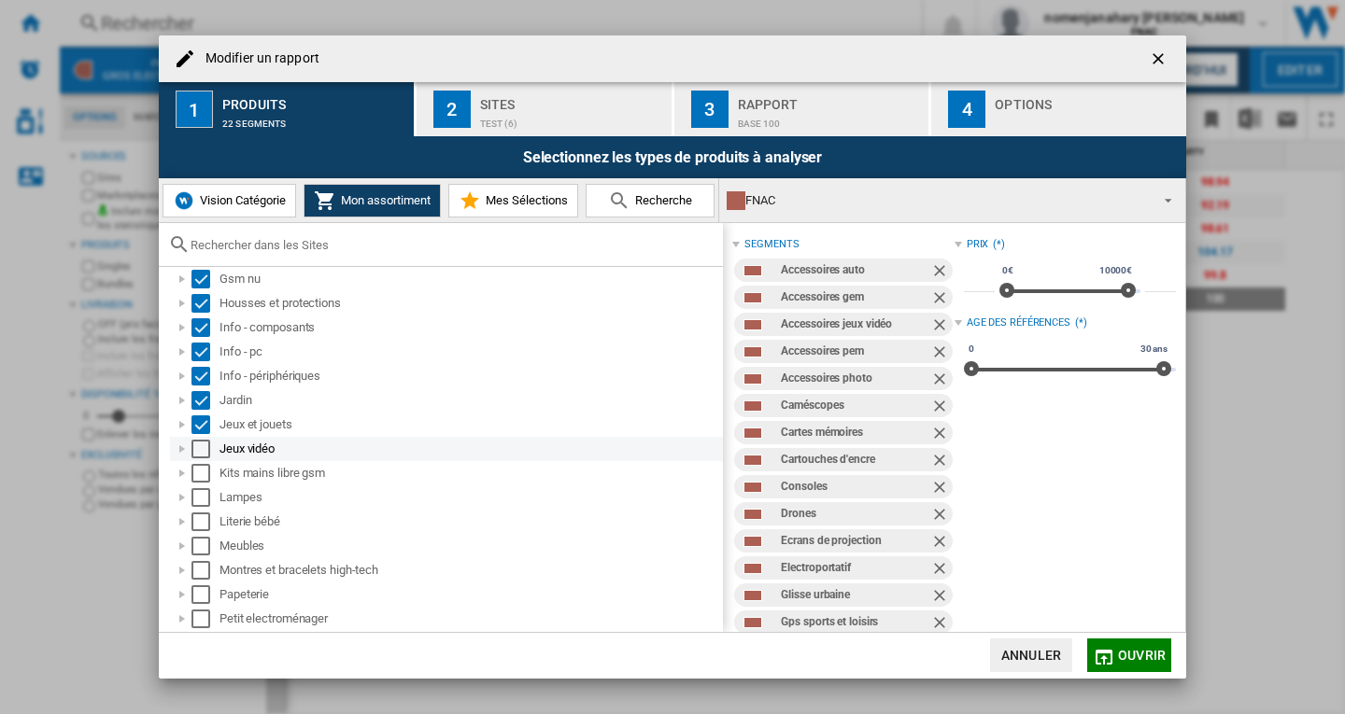
click at [205, 450] on div "Select" at bounding box center [200, 449] width 19 height 19
click at [200, 471] on div "Select" at bounding box center [200, 473] width 19 height 19
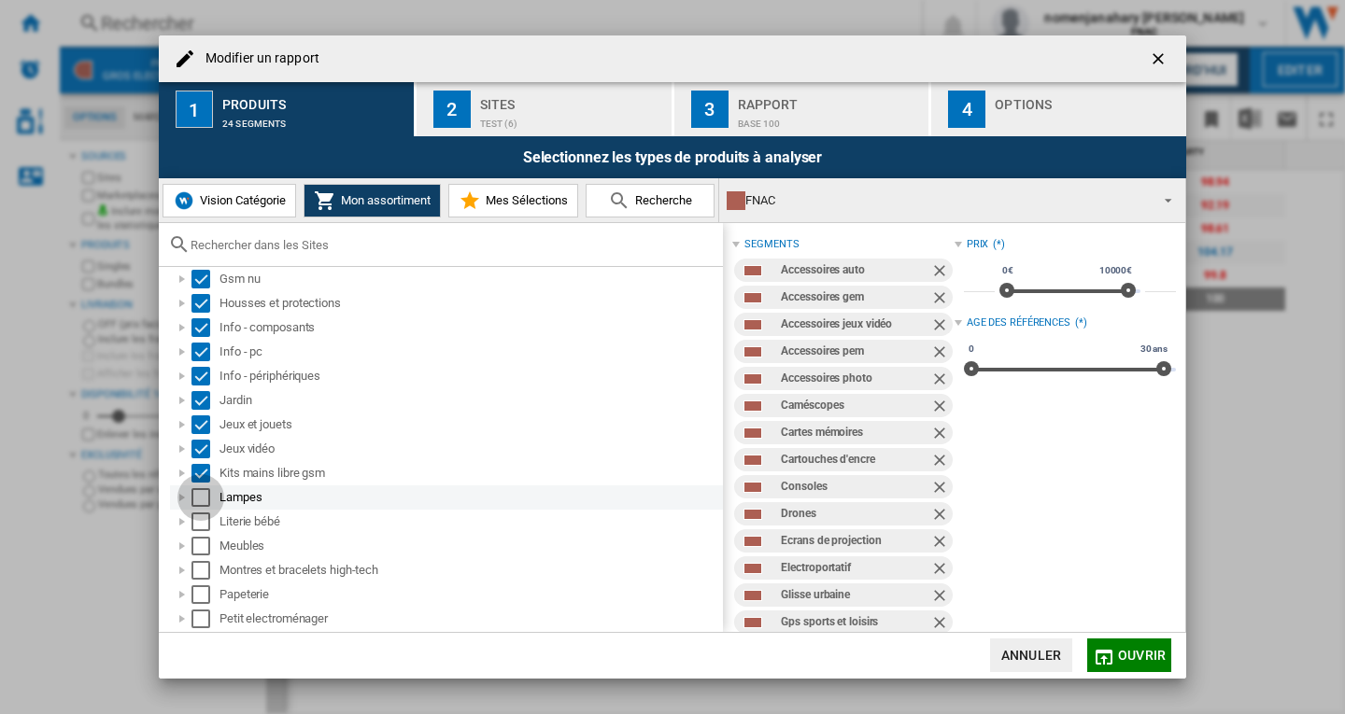
drag, startPoint x: 199, startPoint y: 498, endPoint x: 199, endPoint y: 516, distance: 18.7
click at [199, 499] on div "Select" at bounding box center [200, 497] width 19 height 19
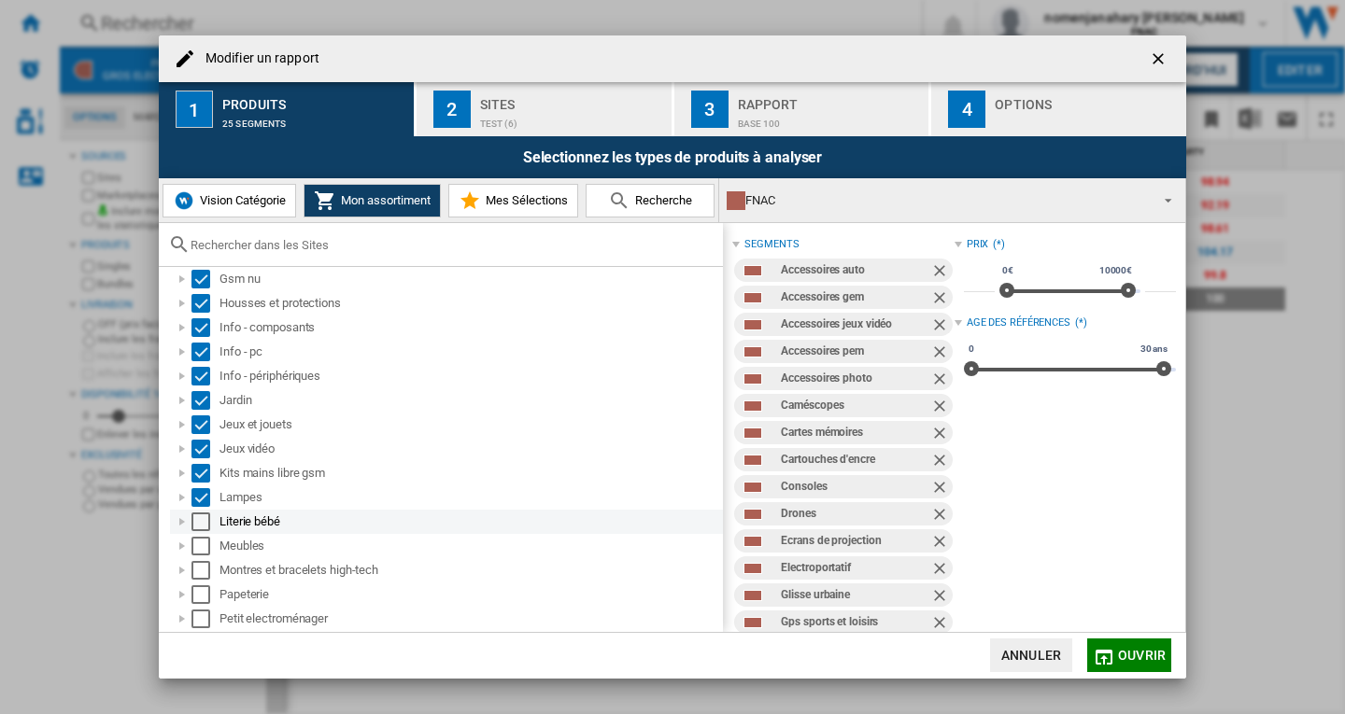
click at [199, 517] on div "Select" at bounding box center [200, 522] width 19 height 19
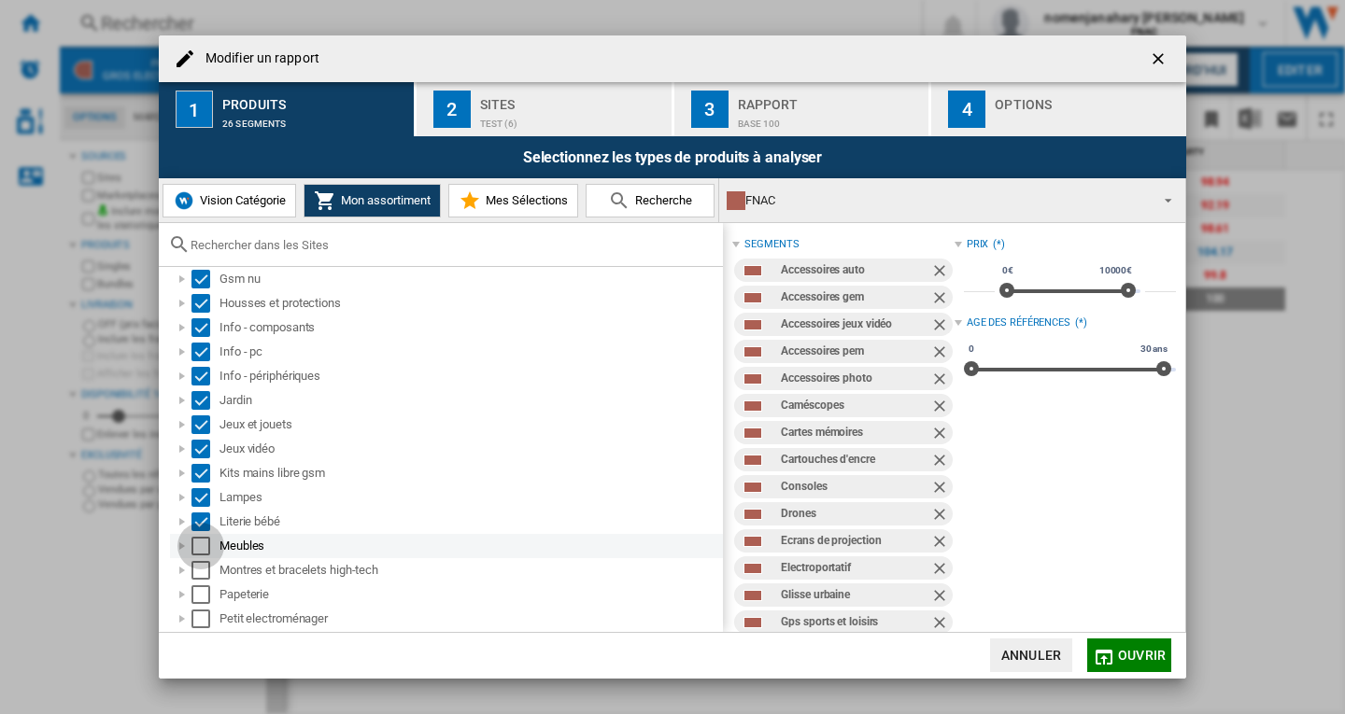
click at [205, 547] on div "Select" at bounding box center [200, 546] width 19 height 19
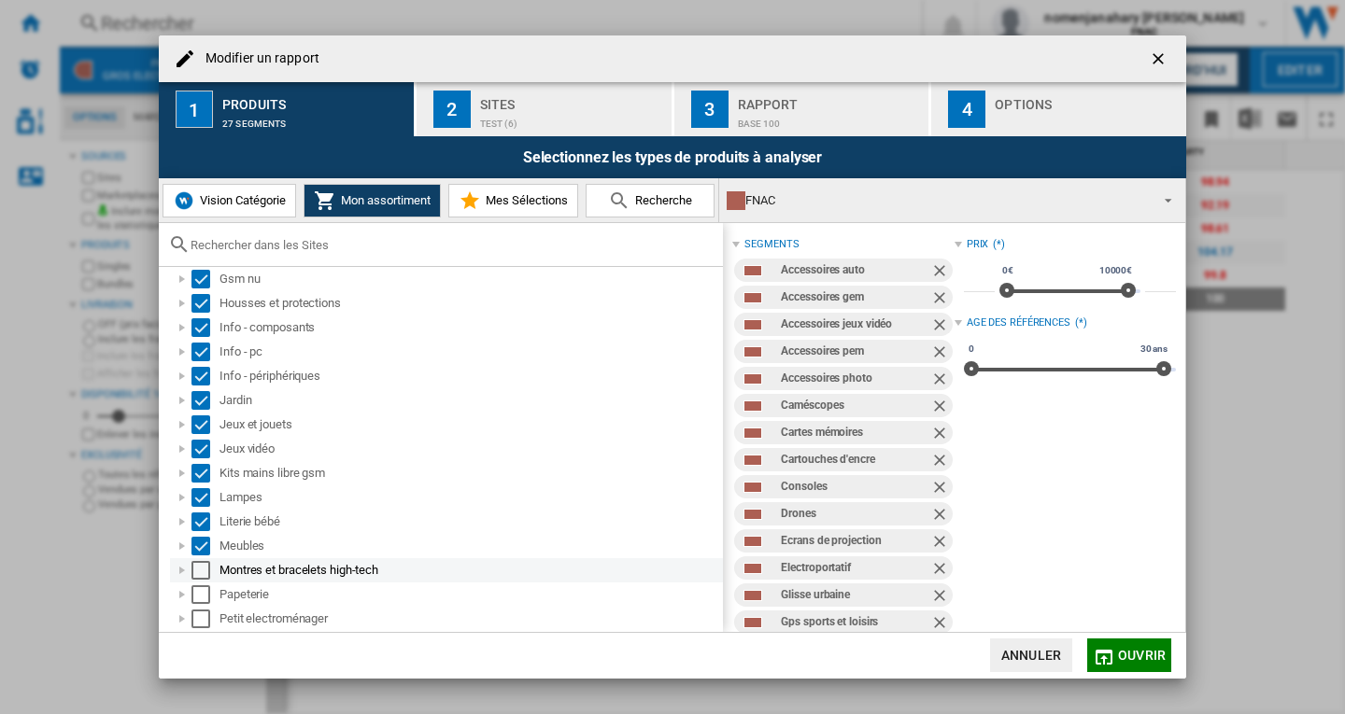
drag, startPoint x: 202, startPoint y: 568, endPoint x: 202, endPoint y: 584, distance: 15.9
click at [202, 569] on div "Select" at bounding box center [200, 570] width 19 height 19
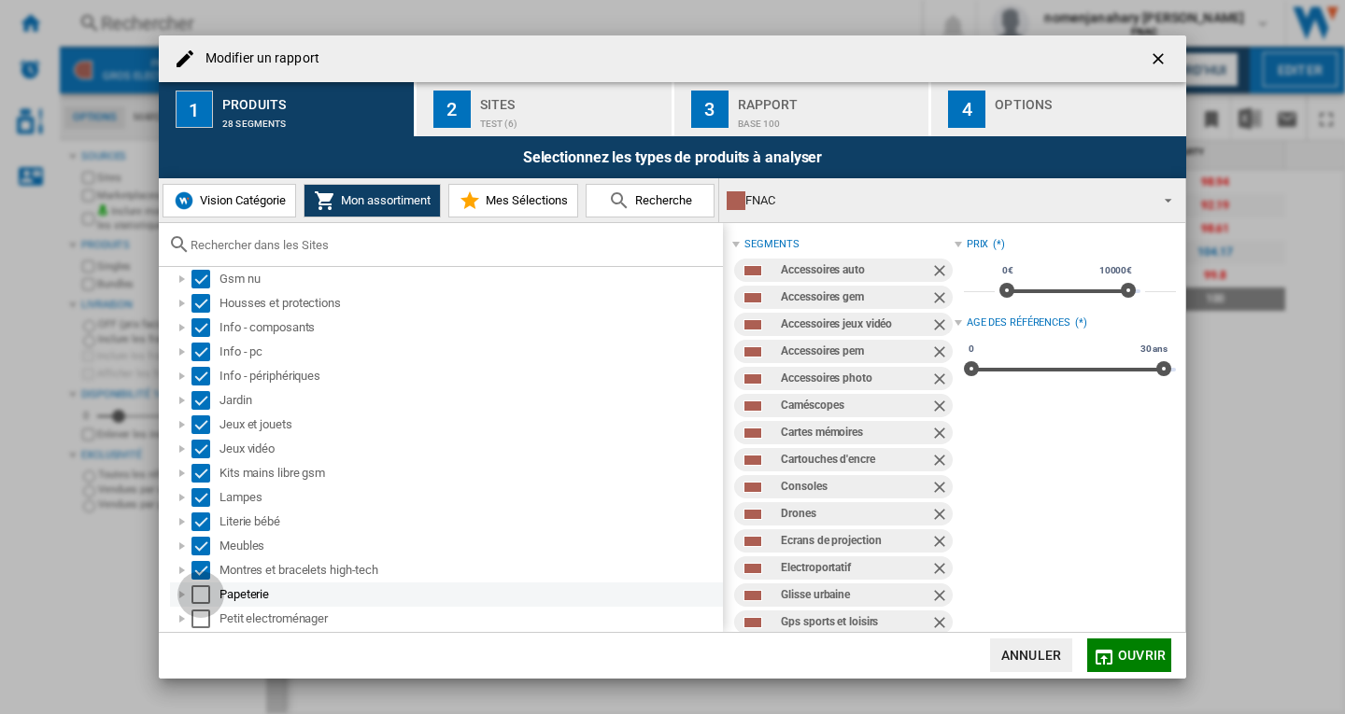
drag, startPoint x: 201, startPoint y: 592, endPoint x: 199, endPoint y: 615, distance: 22.5
click at [201, 593] on div "Select" at bounding box center [200, 595] width 19 height 19
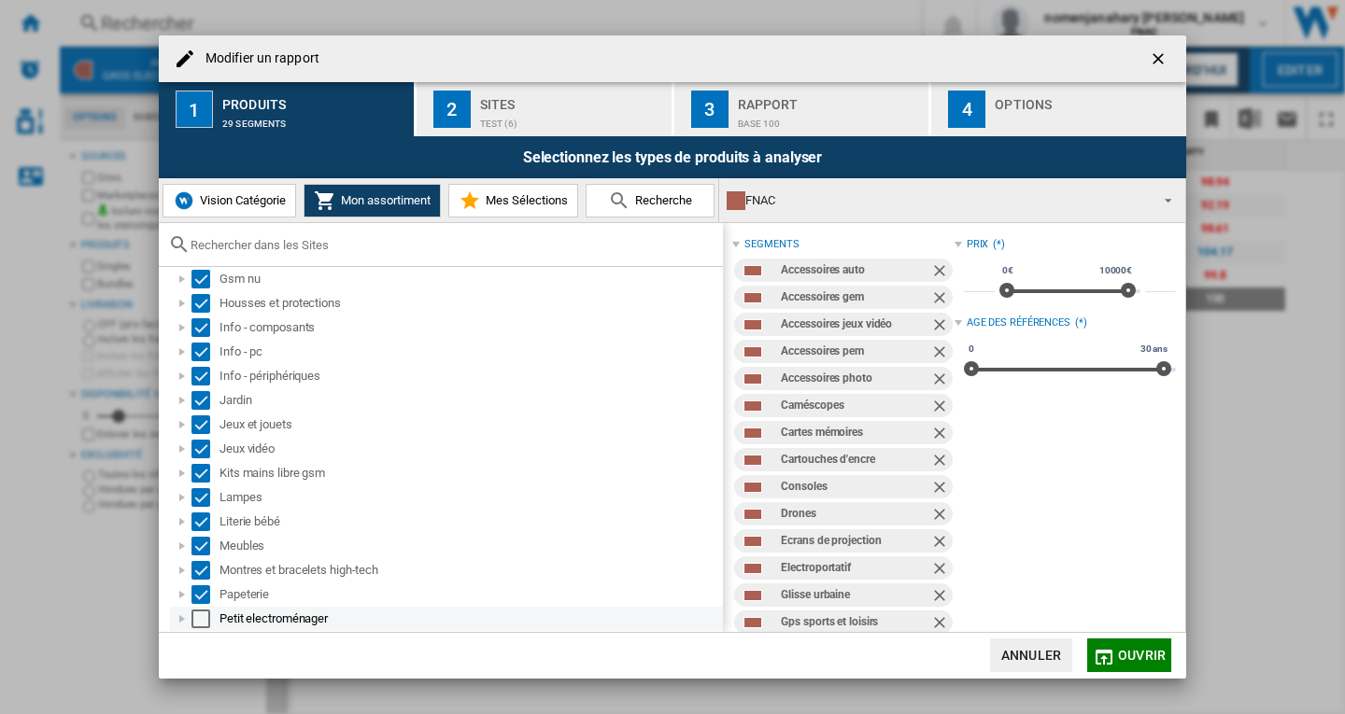
click at [197, 623] on div "Select" at bounding box center [200, 619] width 19 height 19
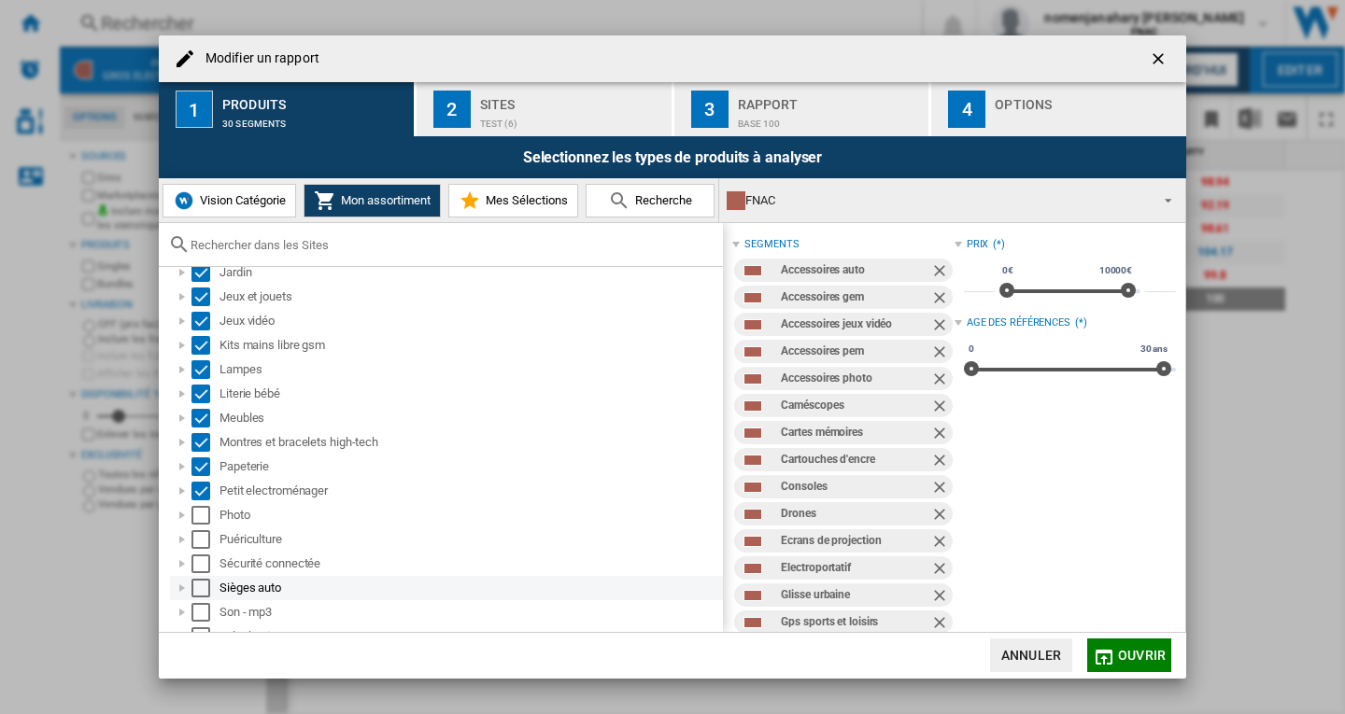
scroll to position [615, 0]
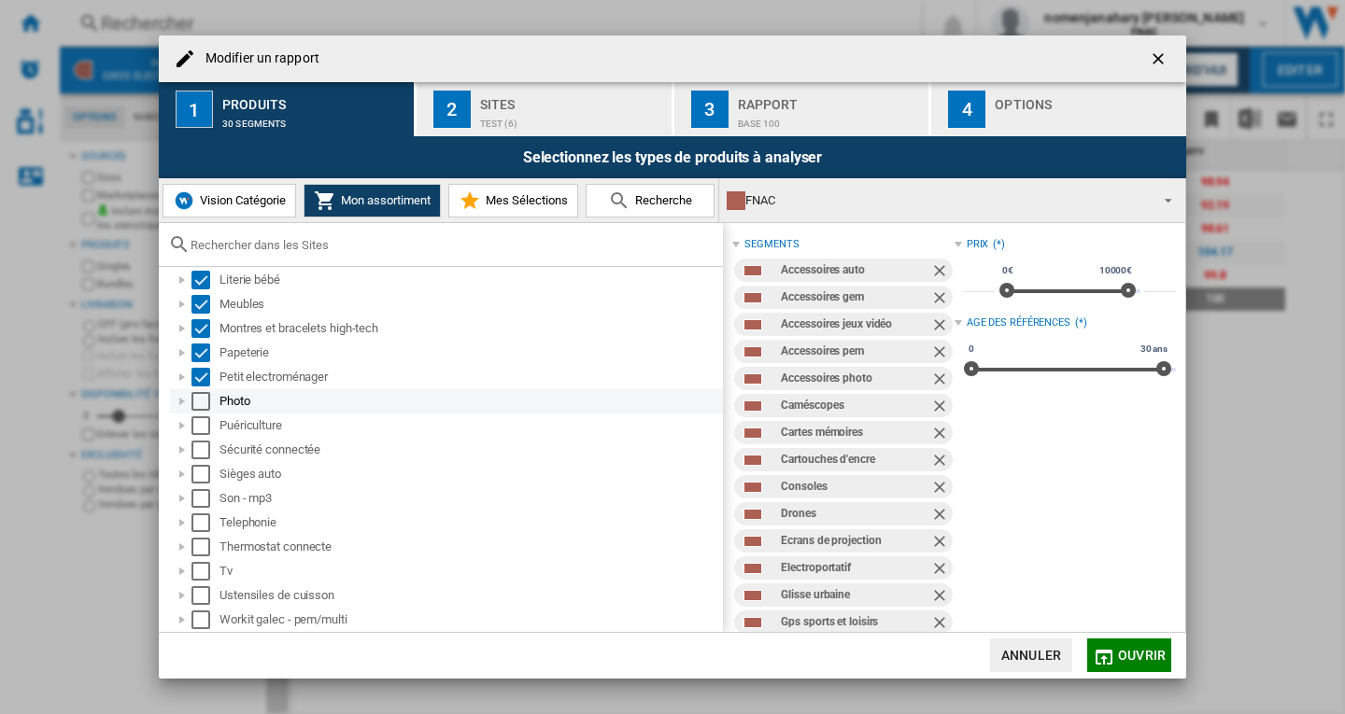
click at [205, 402] on div "Select" at bounding box center [200, 401] width 19 height 19
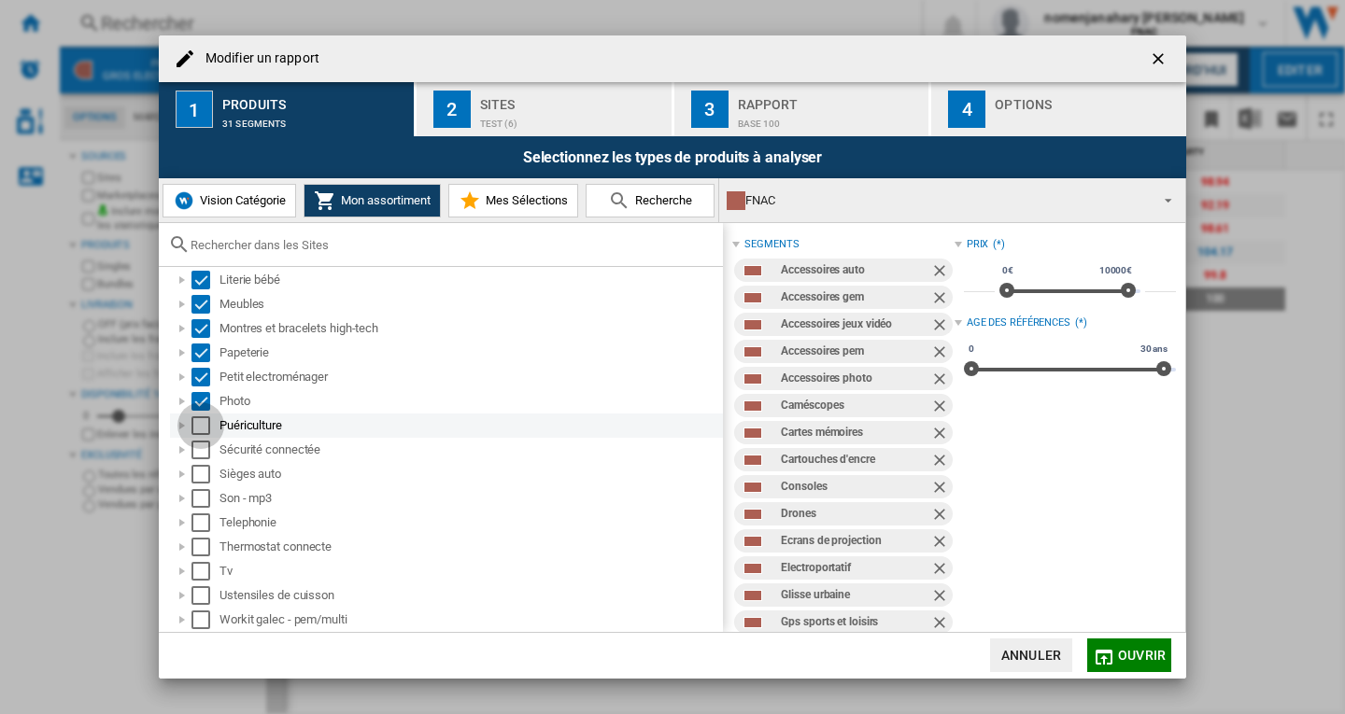
drag, startPoint x: 198, startPoint y: 428, endPoint x: 197, endPoint y: 456, distance: 28.0
click at [198, 429] on div "Select" at bounding box center [200, 426] width 19 height 19
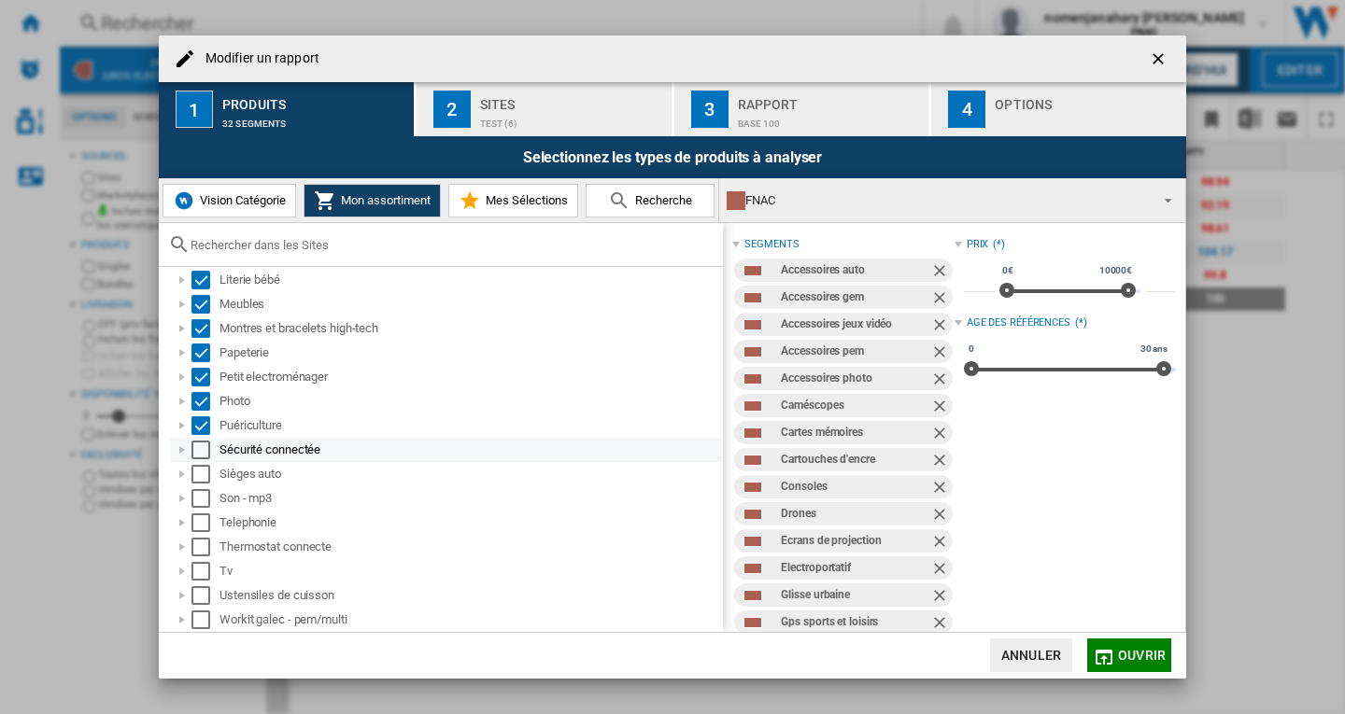
click at [197, 456] on div "Select" at bounding box center [200, 450] width 19 height 19
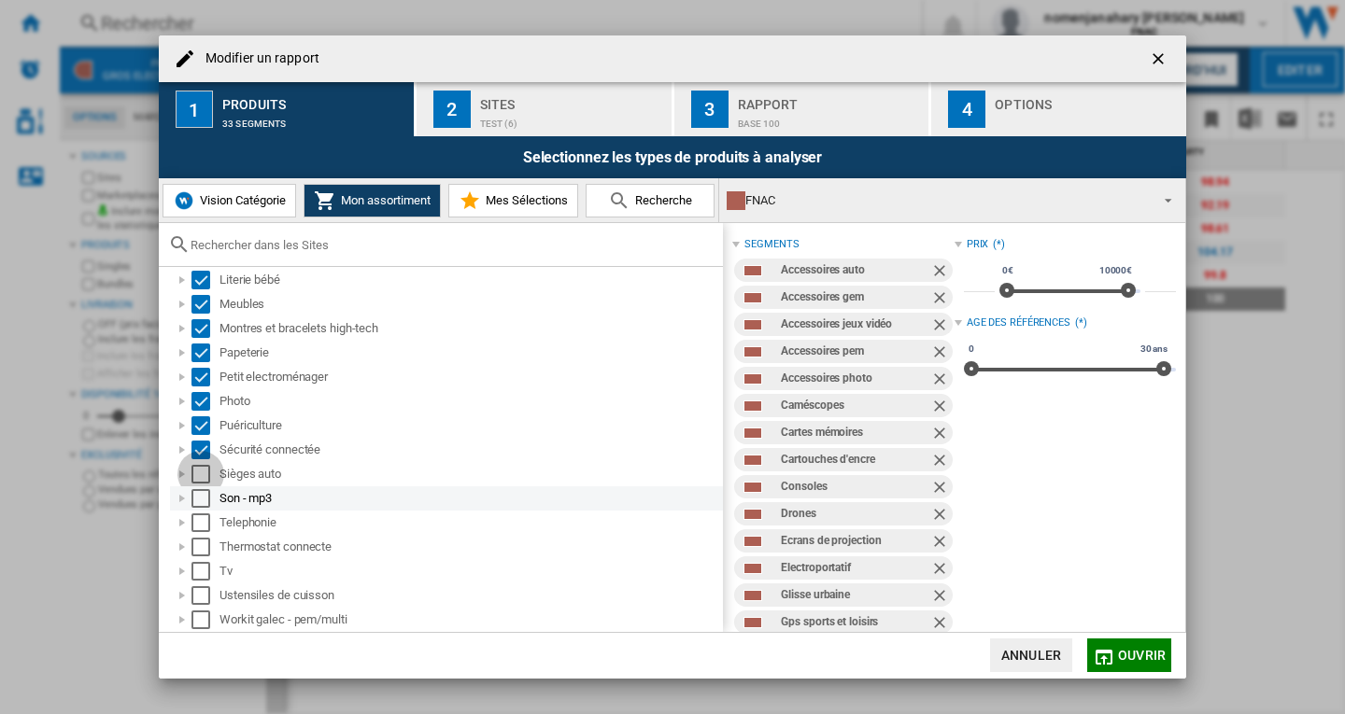
drag, startPoint x: 195, startPoint y: 475, endPoint x: 201, endPoint y: 494, distance: 19.5
click at [195, 476] on div "Select" at bounding box center [200, 474] width 19 height 19
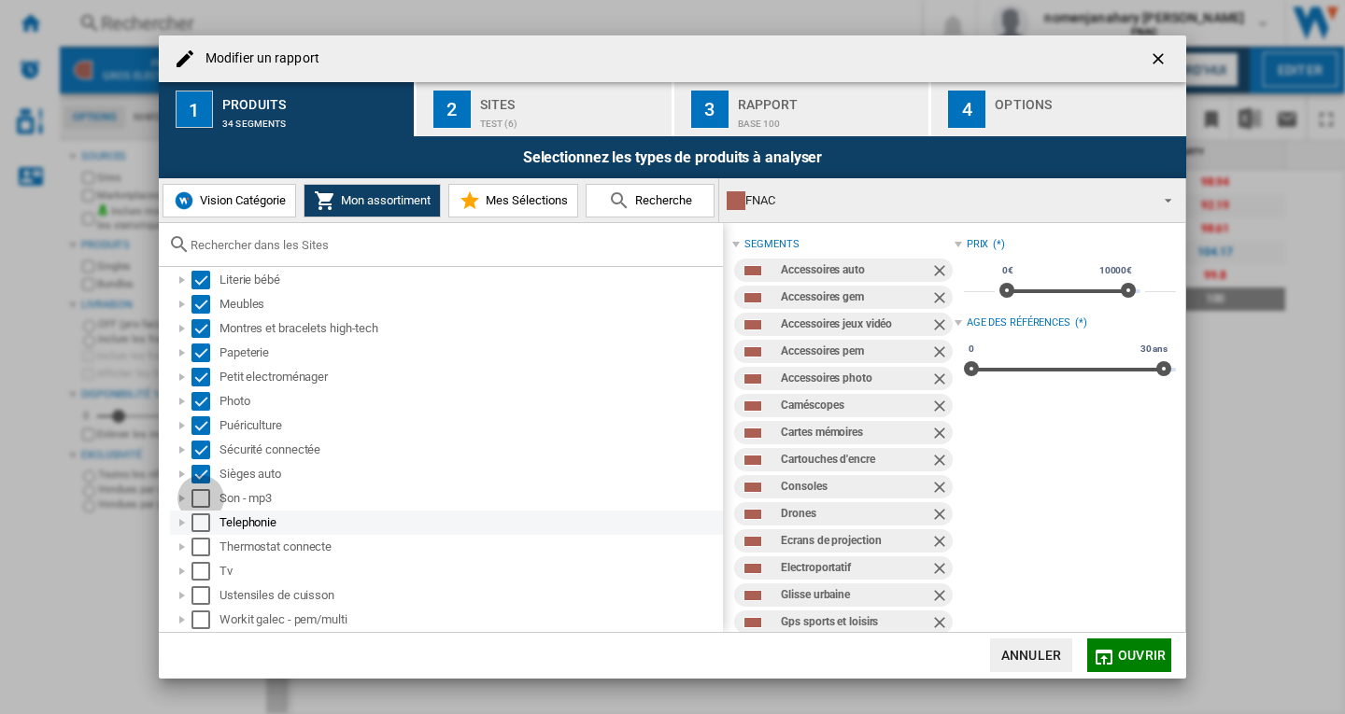
drag, startPoint x: 201, startPoint y: 495, endPoint x: 201, endPoint y: 513, distance: 17.7
click at [201, 496] on div "Select" at bounding box center [200, 498] width 19 height 19
drag, startPoint x: 201, startPoint y: 516, endPoint x: 205, endPoint y: 532, distance: 16.3
click at [201, 517] on div "Select" at bounding box center [200, 523] width 19 height 19
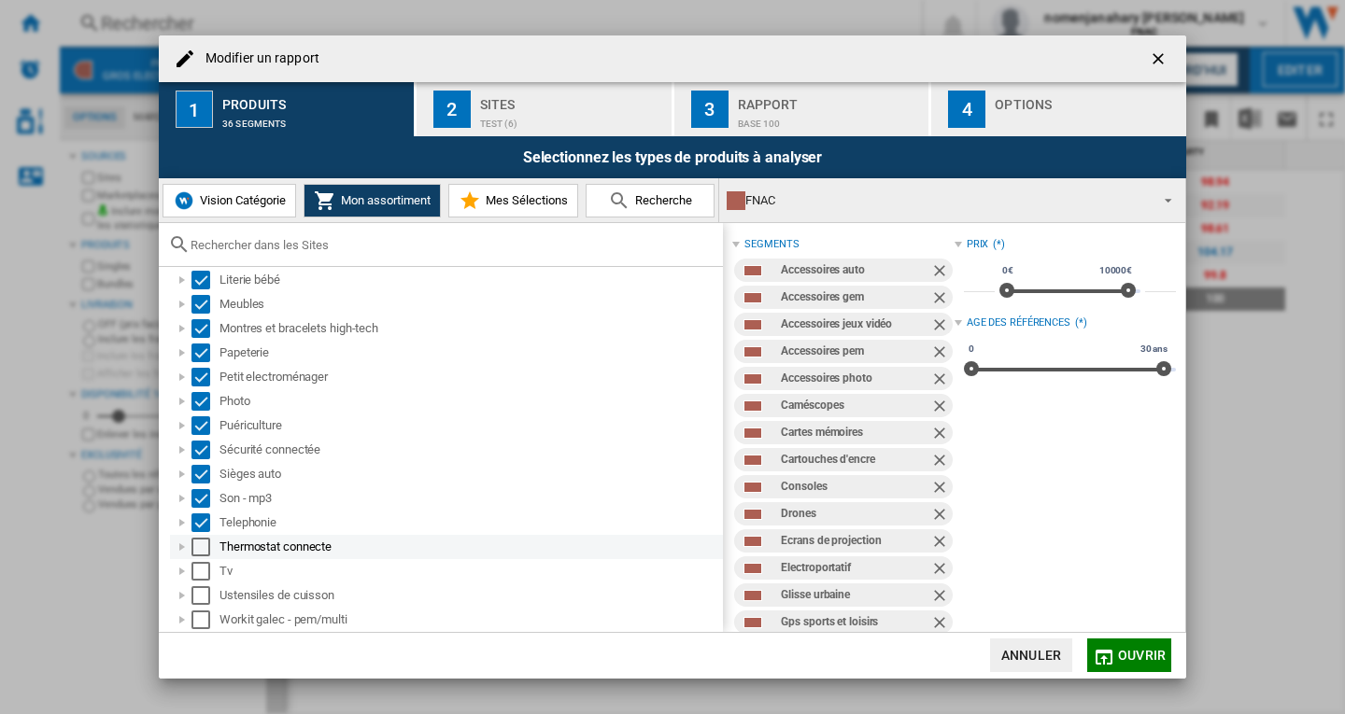
click at [205, 549] on div "Select" at bounding box center [200, 547] width 19 height 19
click at [200, 575] on div "Select" at bounding box center [200, 571] width 19 height 19
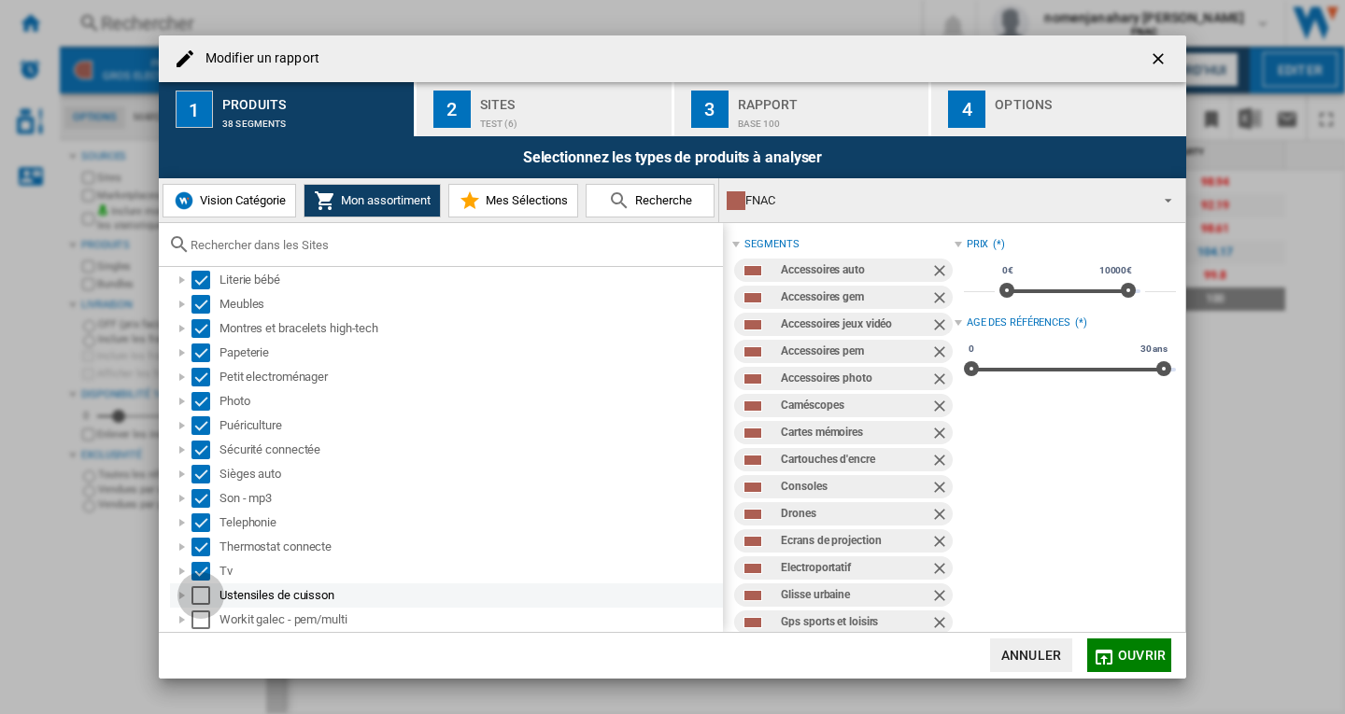
drag, startPoint x: 201, startPoint y: 591, endPoint x: 201, endPoint y: 618, distance: 27.1
click at [201, 592] on div "Select" at bounding box center [200, 596] width 19 height 19
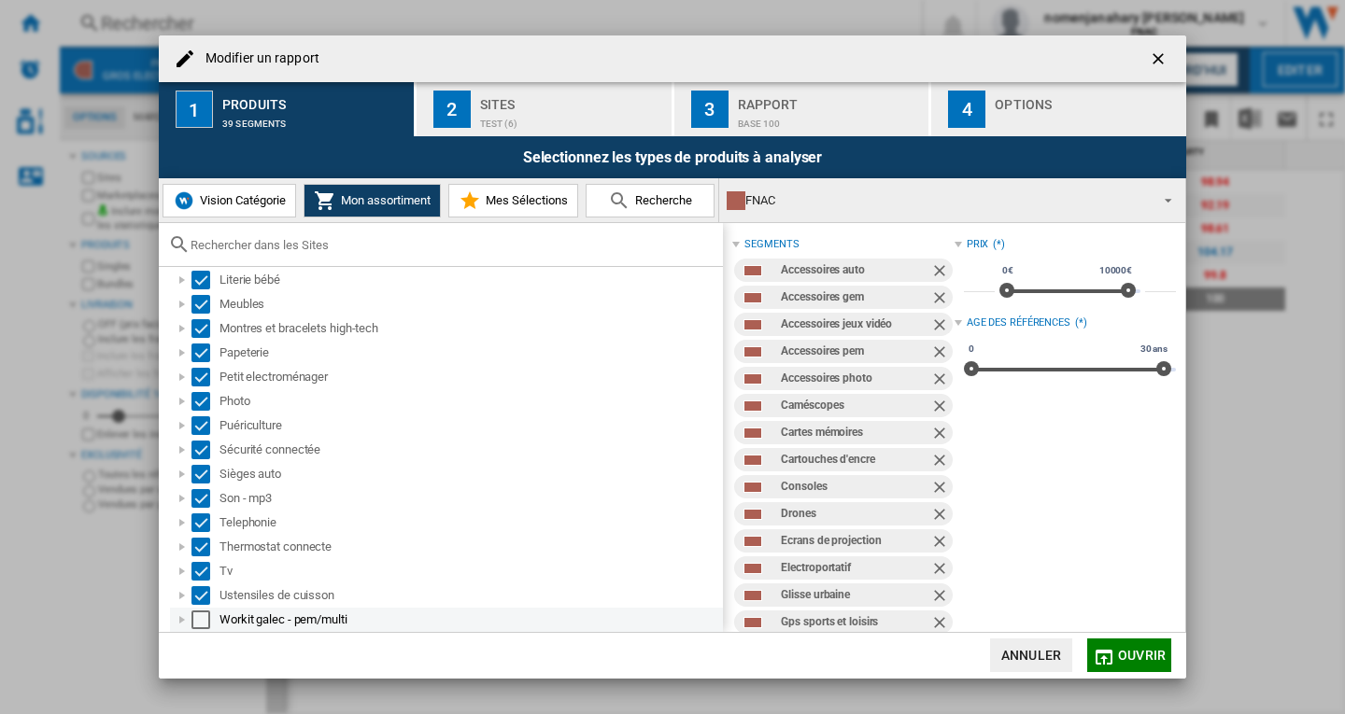
click at [201, 622] on div "Select" at bounding box center [200, 620] width 19 height 19
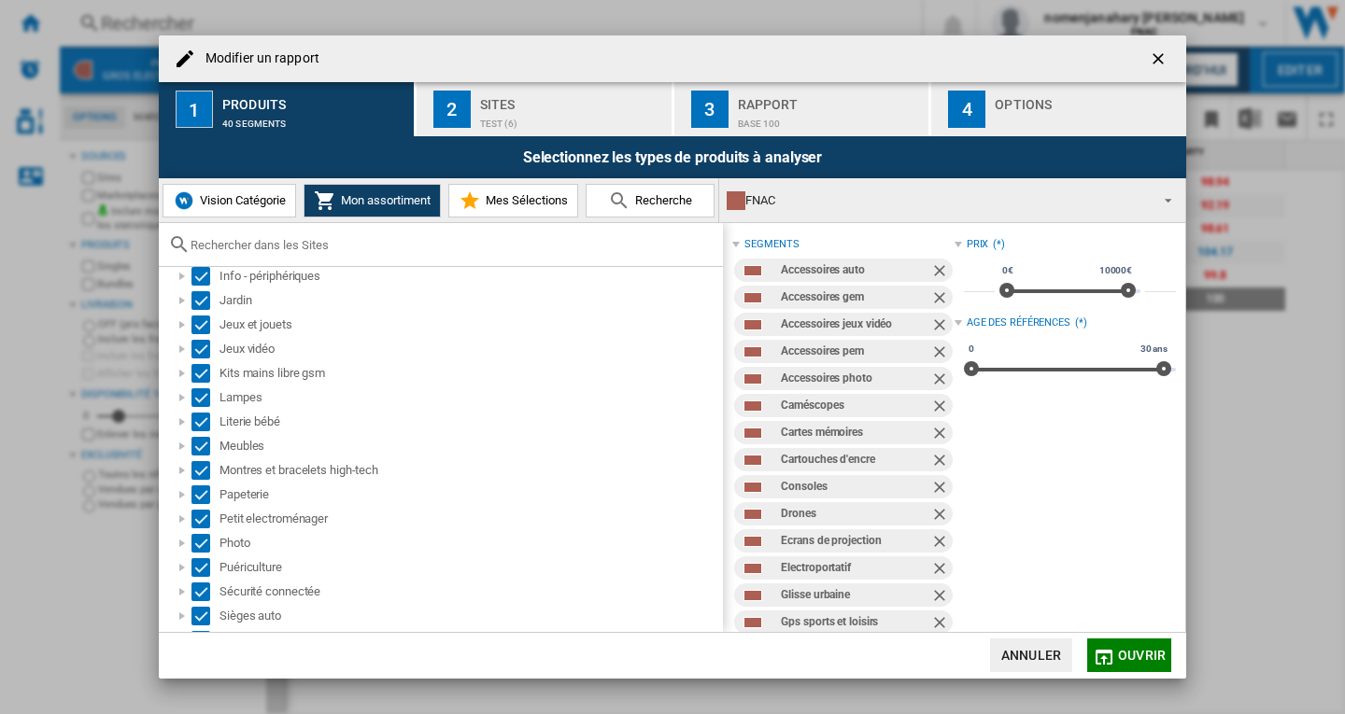
scroll to position [467, 0]
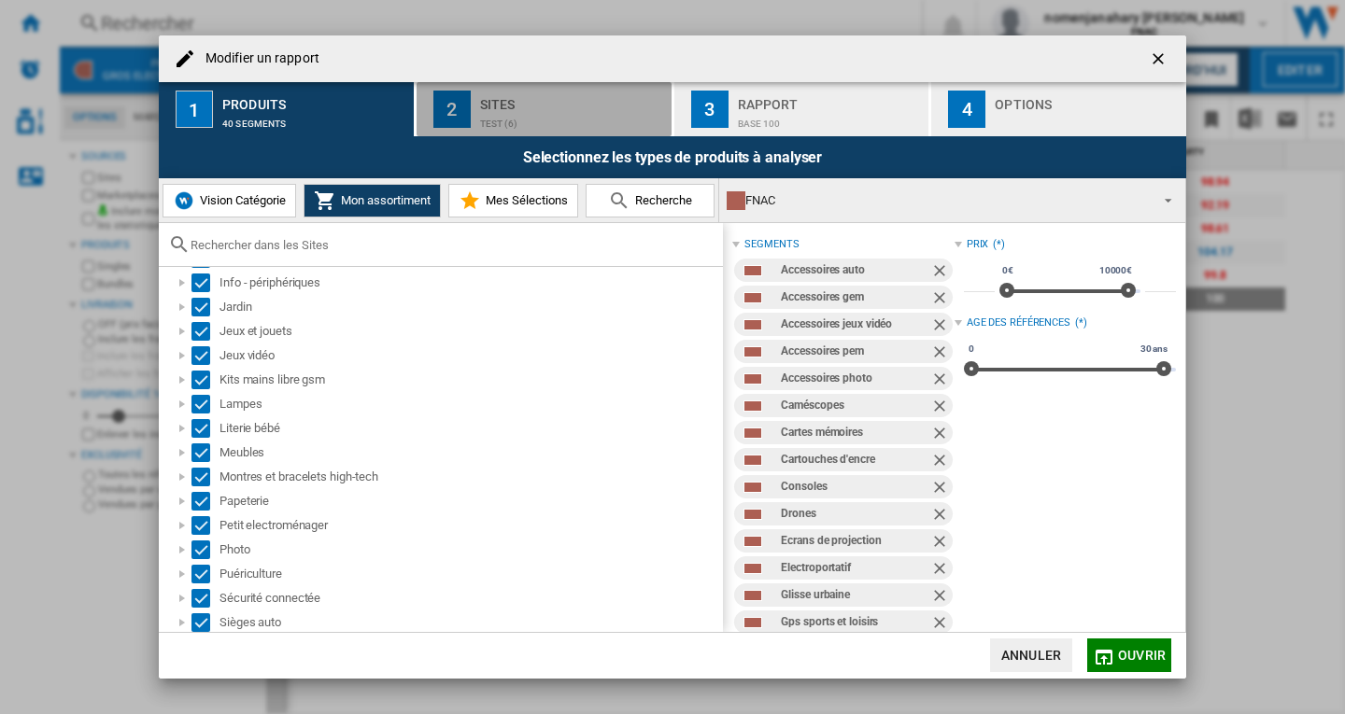
click at [503, 117] on div "TEST (6)" at bounding box center [572, 119] width 184 height 20
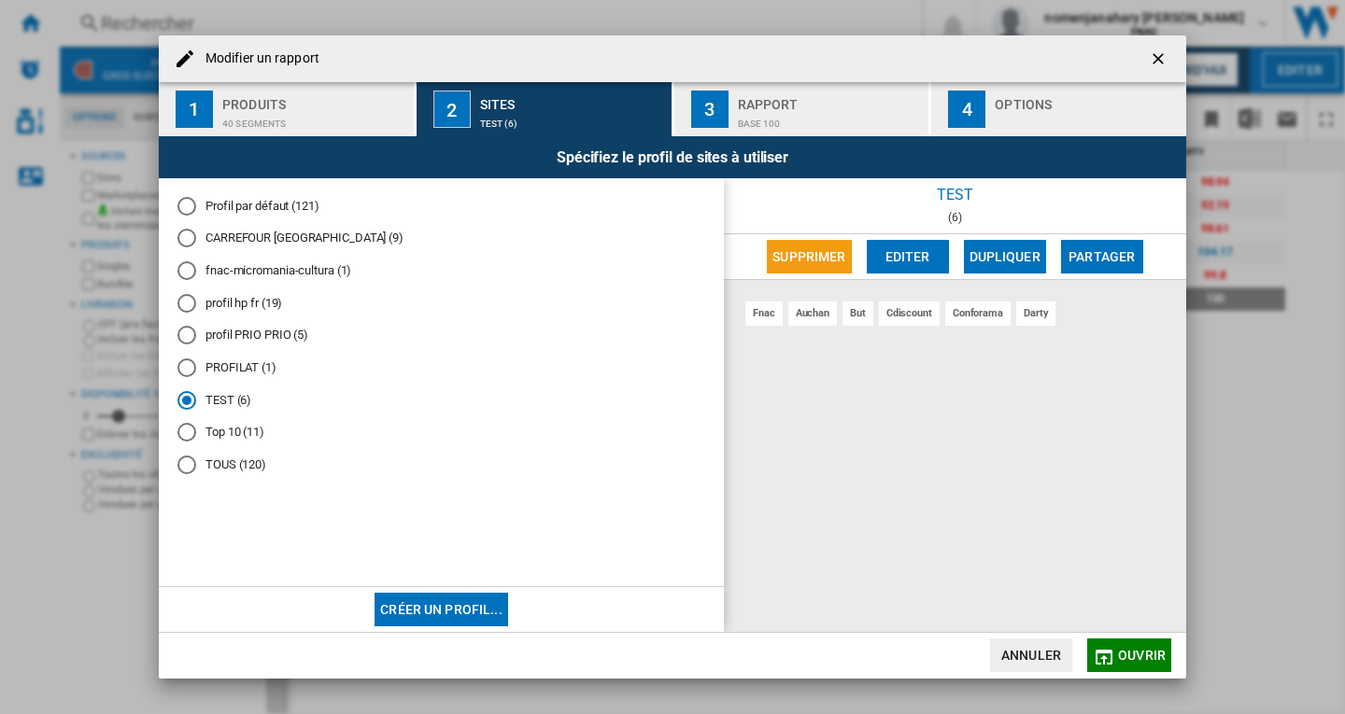
click at [223, 435] on md-radio-button "Top 10 (11)" at bounding box center [441, 433] width 528 height 18
click at [217, 403] on md-radio-button "TEST (6)" at bounding box center [441, 400] width 528 height 18
click at [241, 309] on md-radio-button "profil hp fr (19)" at bounding box center [441, 303] width 528 height 18
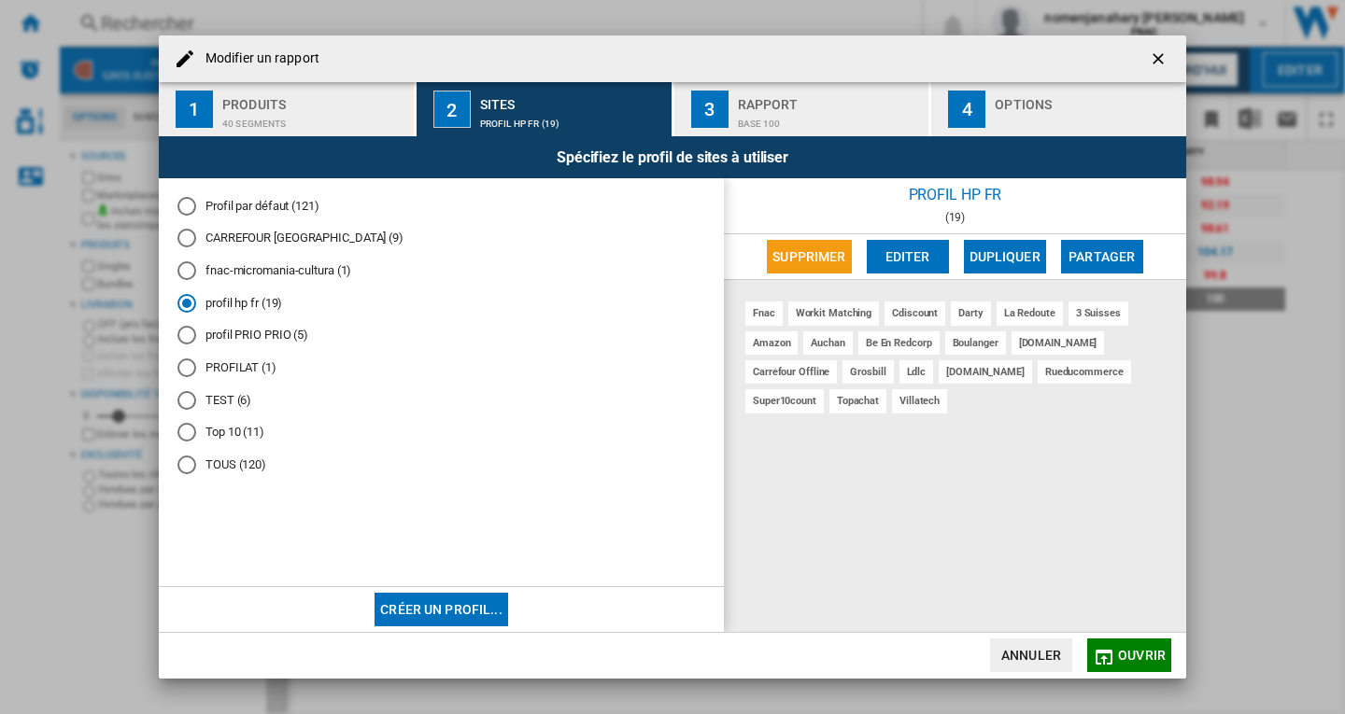
click at [241, 309] on md-radio-button "profil hp fr (19)" at bounding box center [441, 303] width 528 height 18
click at [253, 208] on md-radio-button "Profil par défaut (121)" at bounding box center [441, 206] width 528 height 18
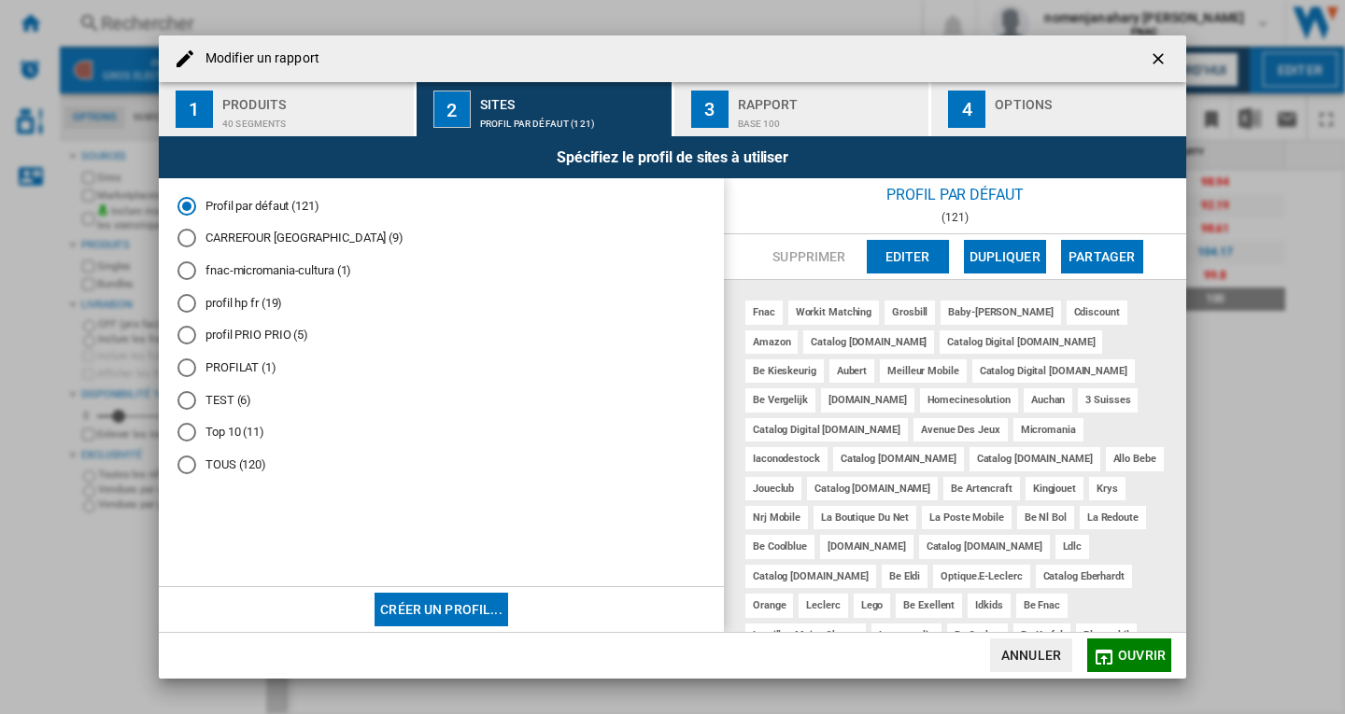
scroll to position [0, 0]
click at [437, 612] on button "Créer un profil..." at bounding box center [442, 610] width 134 height 34
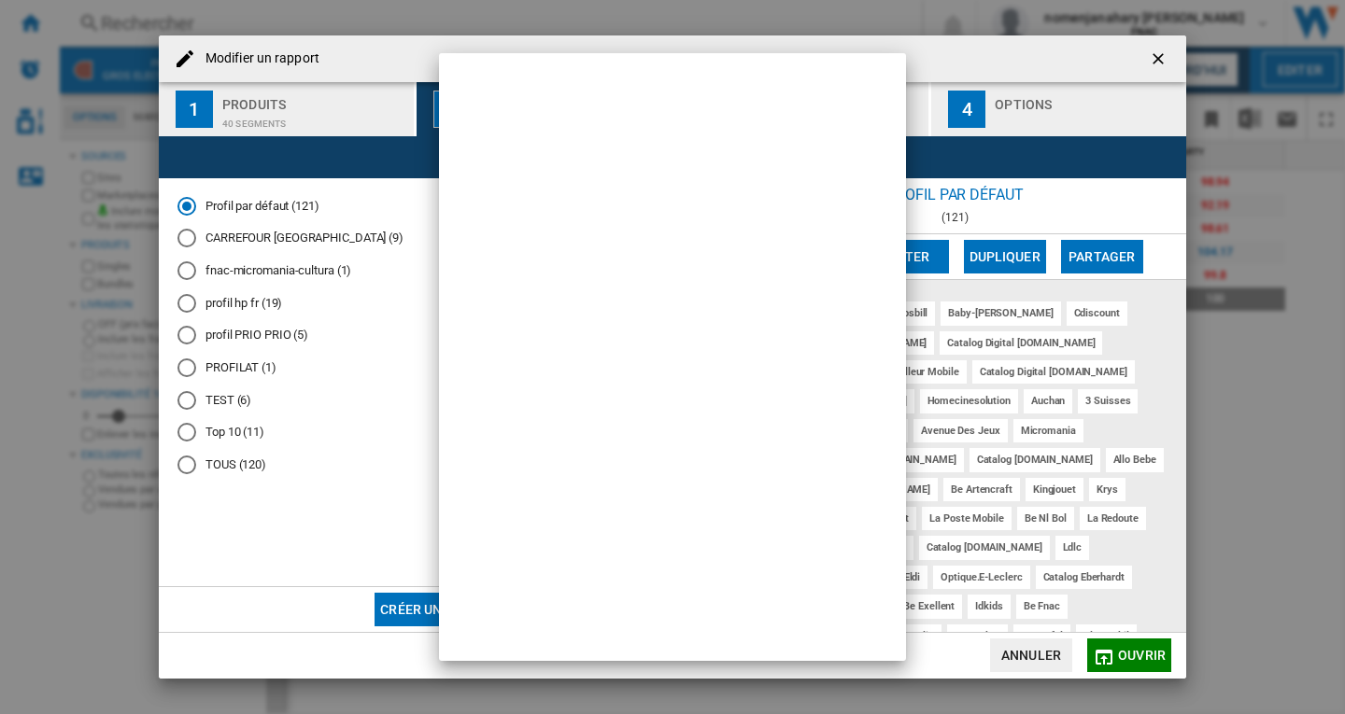
click at [315, 500] on div at bounding box center [672, 357] width 1345 height 714
click at [257, 461] on div at bounding box center [672, 357] width 1345 height 714
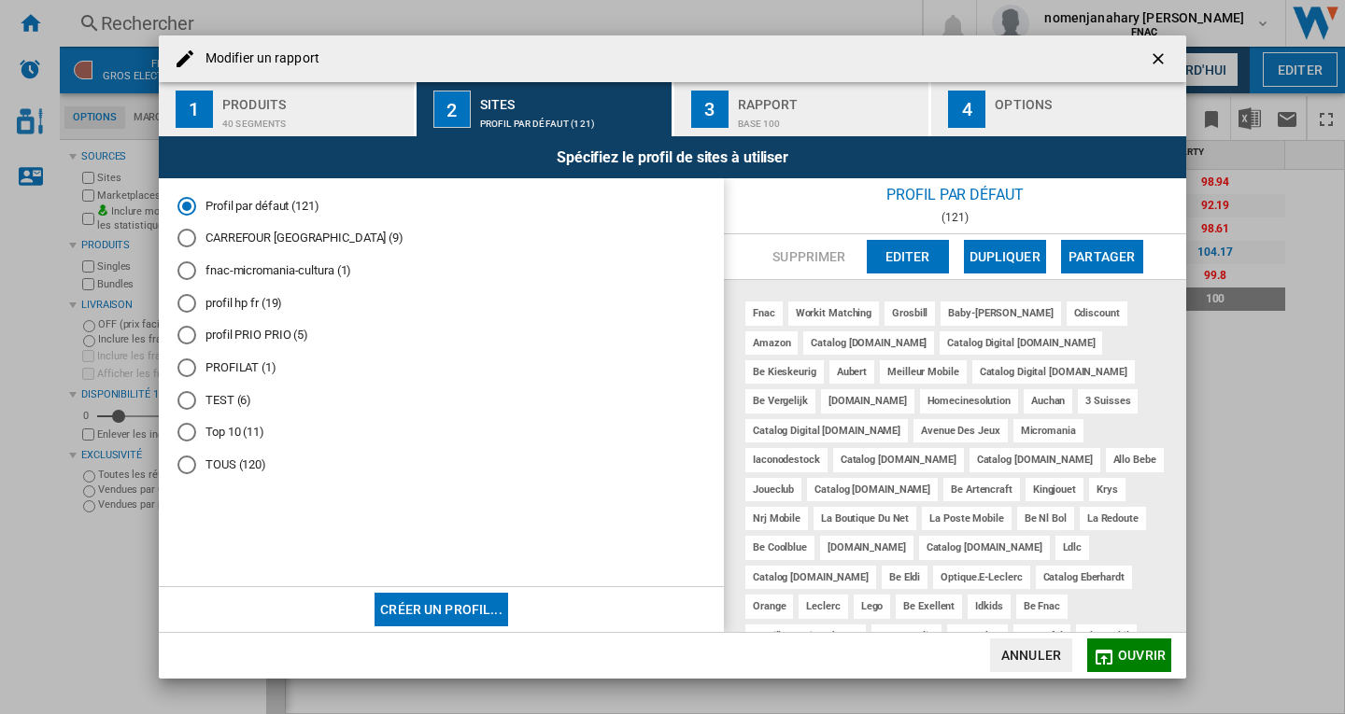
click at [221, 403] on md-radio-button "TEST (6)" at bounding box center [441, 400] width 528 height 18
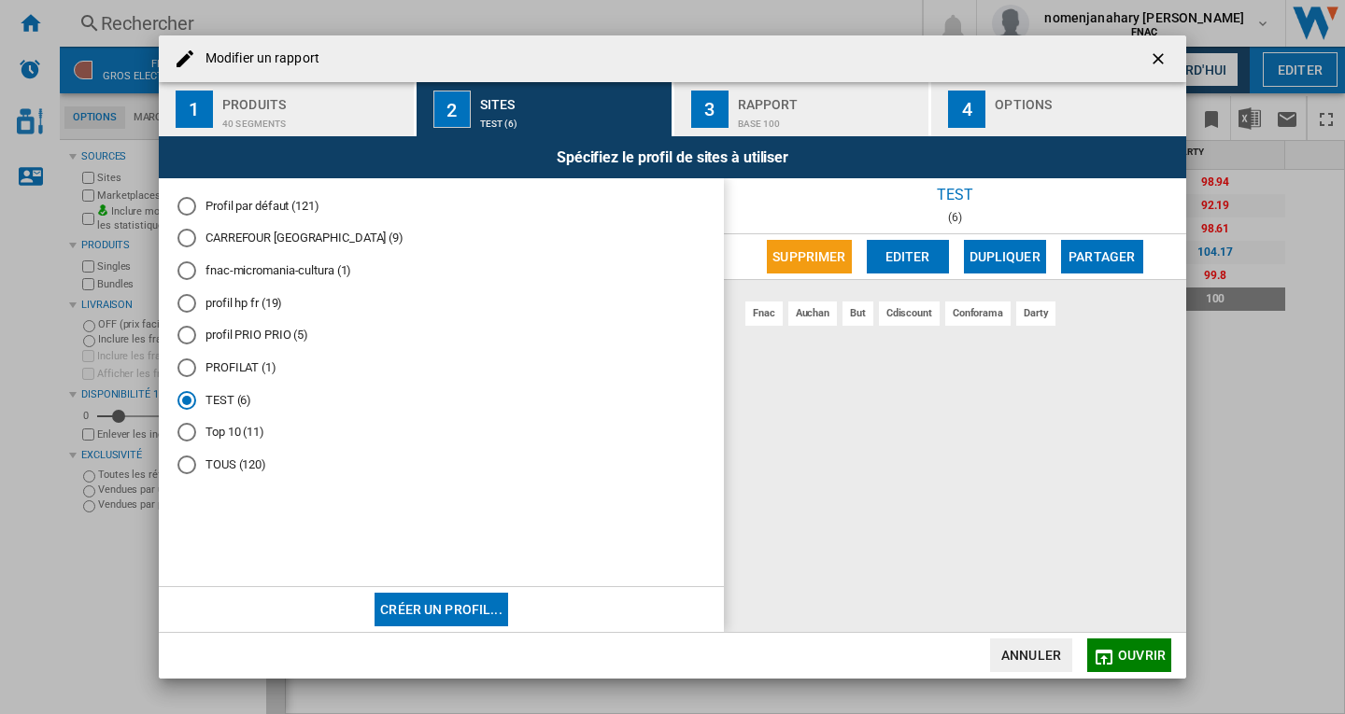
click at [438, 605] on button "Créer un profil..." at bounding box center [442, 610] width 134 height 34
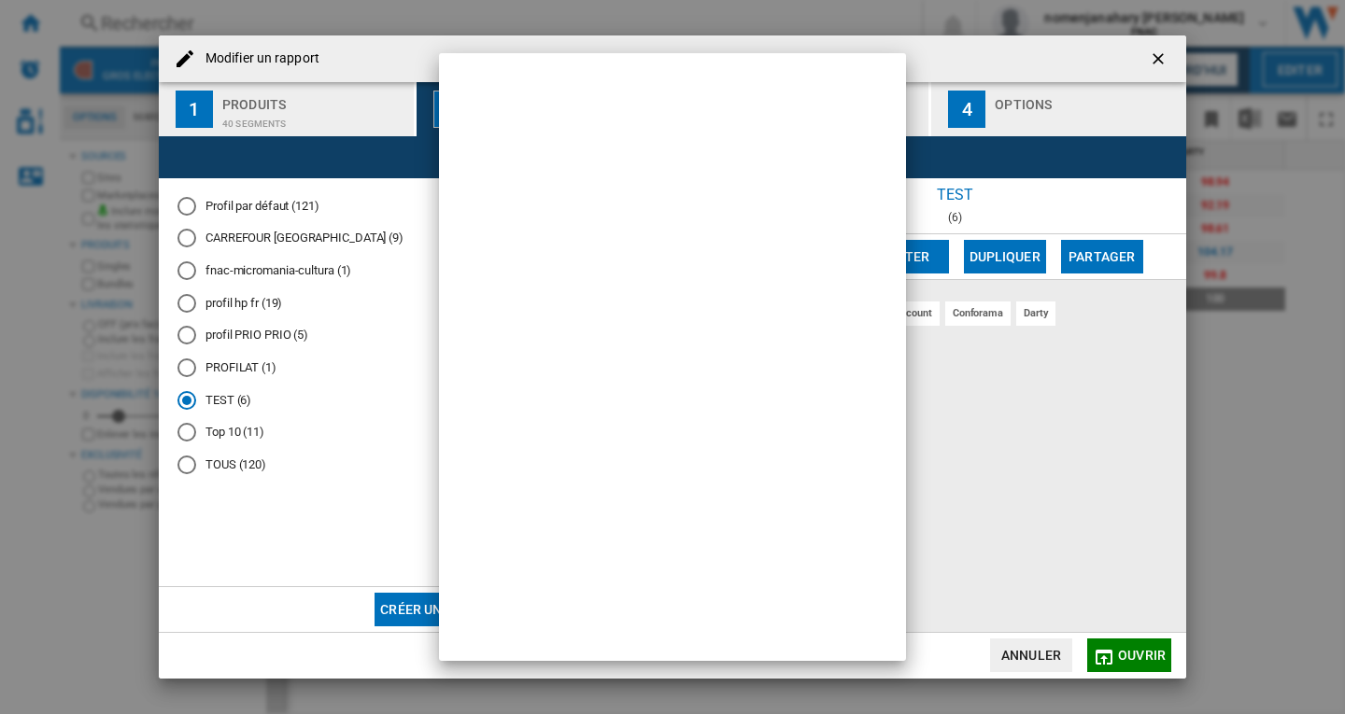
click at [1039, 466] on div at bounding box center [672, 357] width 1345 height 714
click at [403, 606] on div at bounding box center [672, 357] width 1345 height 714
click at [1027, 659] on div at bounding box center [672, 357] width 1345 height 714
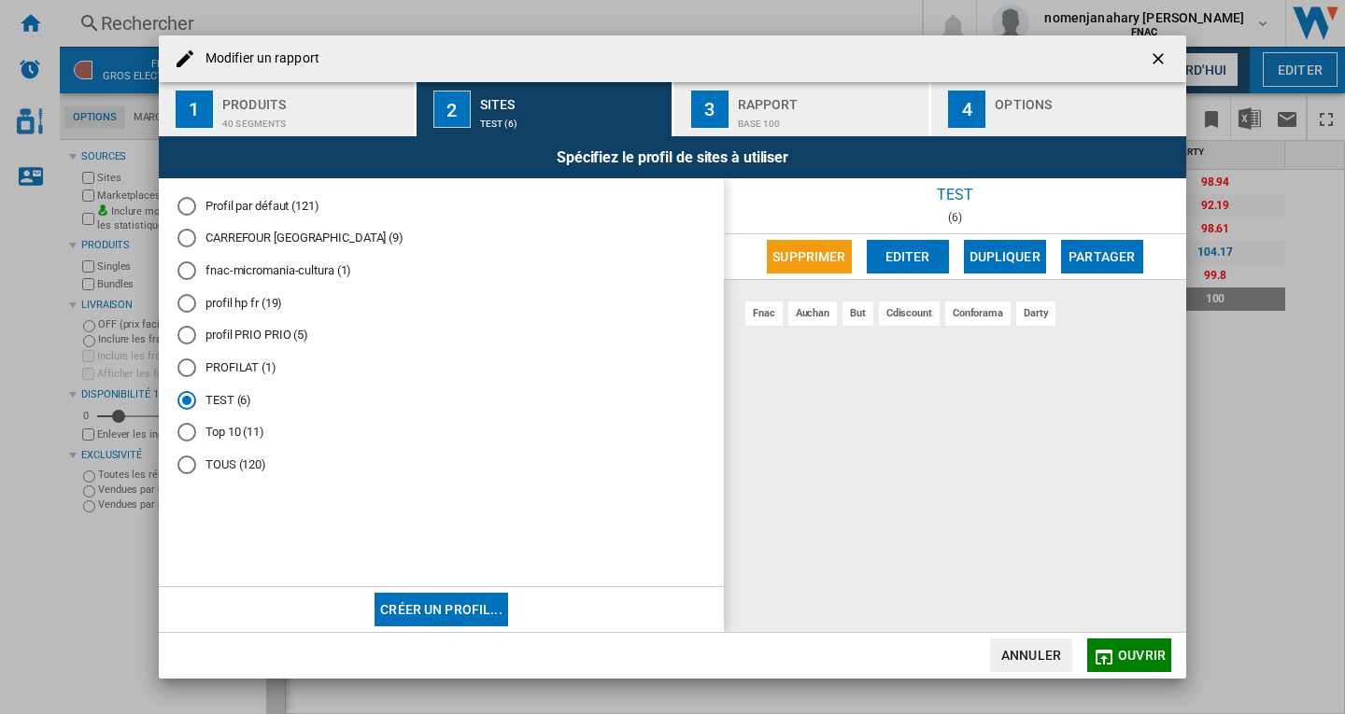
click at [905, 253] on button "Editer" at bounding box center [908, 257] width 82 height 34
